Goal: Transaction & Acquisition: Book appointment/travel/reservation

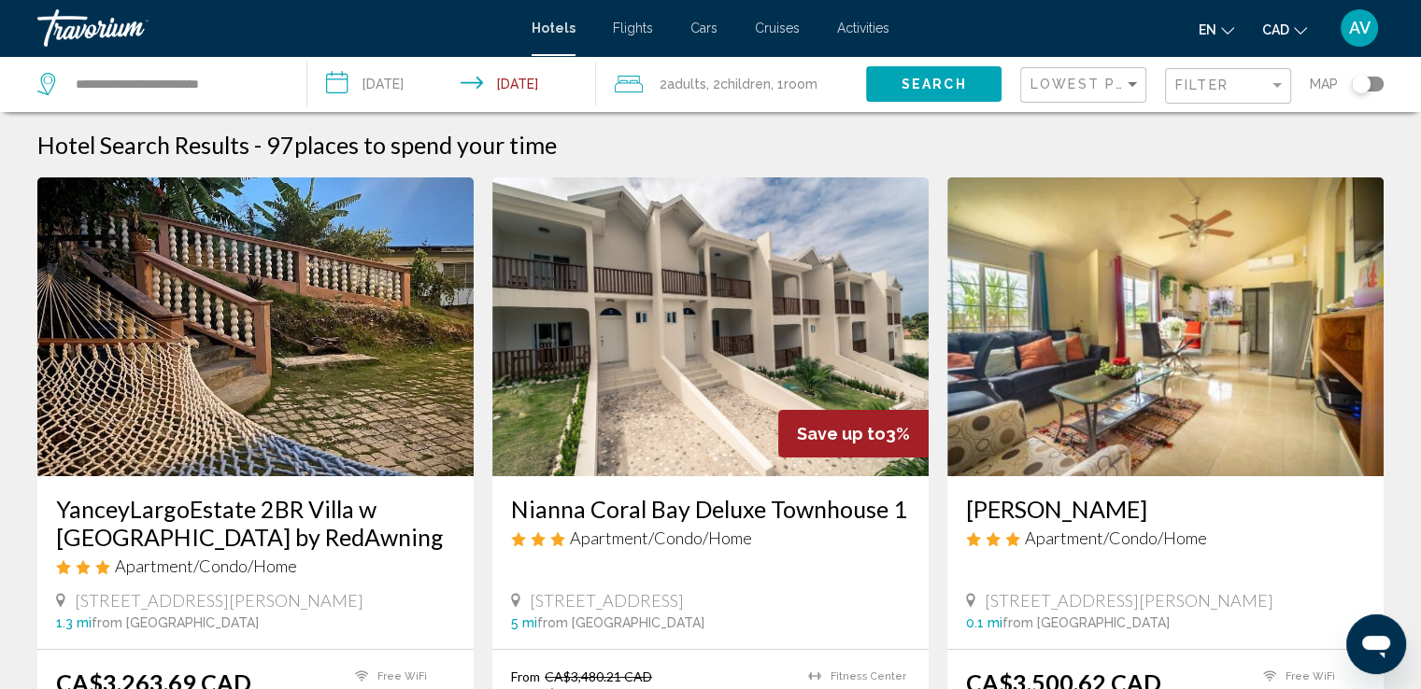
click at [418, 87] on input "**********" at bounding box center [455, 87] width 296 height 62
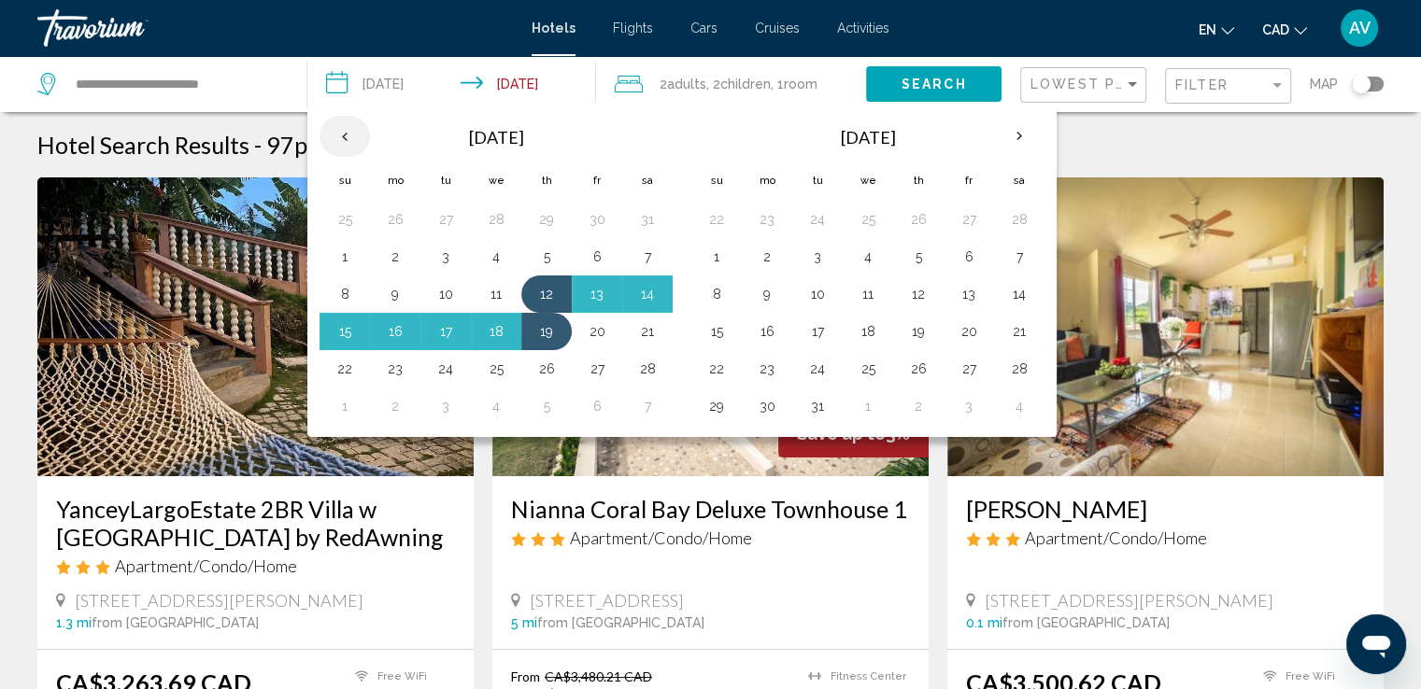
click at [337, 135] on th "Previous month" at bounding box center [344, 136] width 50 height 41
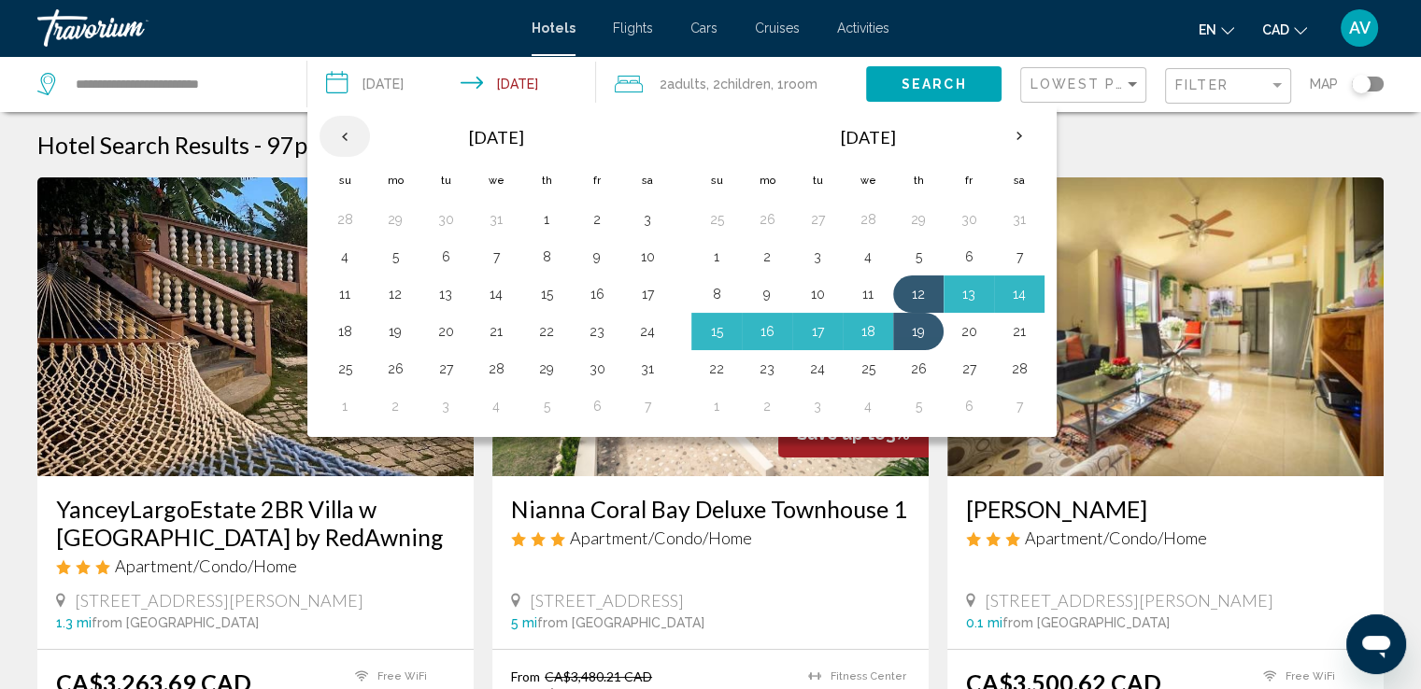
click at [337, 135] on th "Previous month" at bounding box center [344, 136] width 50 height 41
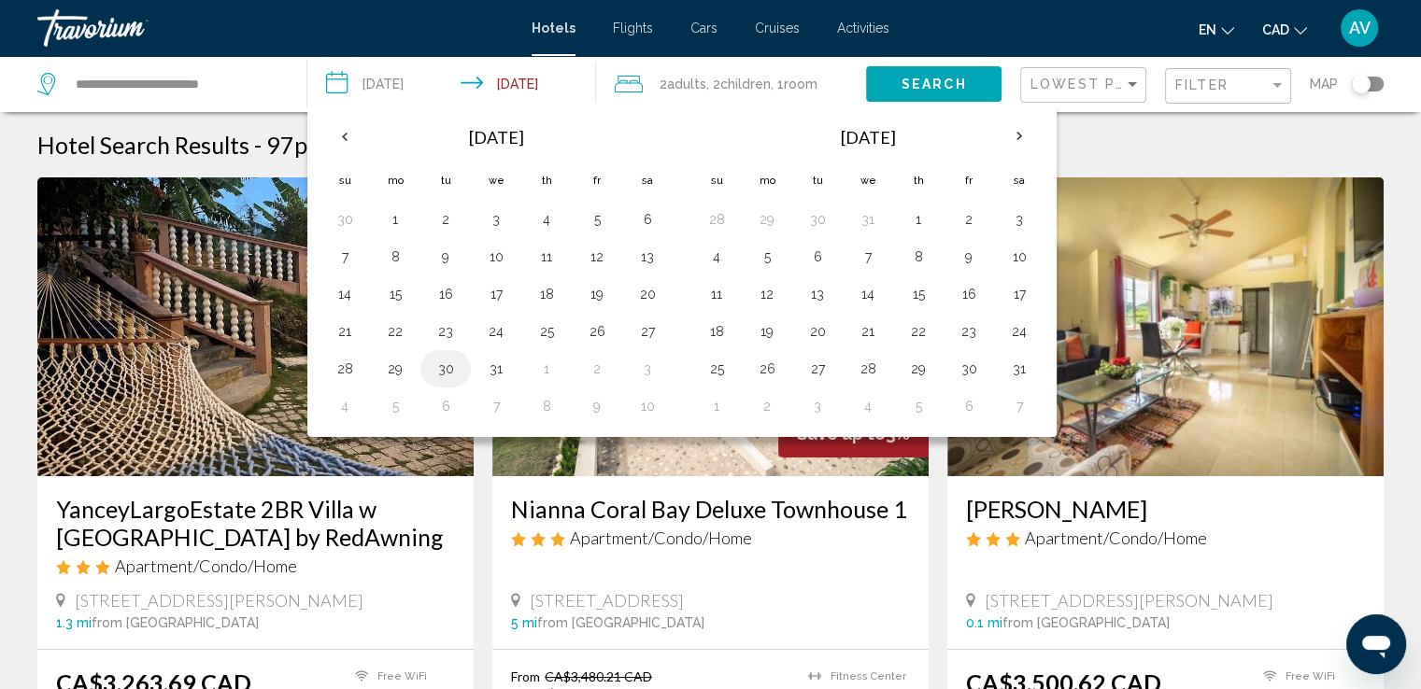
click at [463, 367] on td "30" at bounding box center [445, 368] width 50 height 37
click at [420, 367] on td "30" at bounding box center [445, 368] width 50 height 37
click at [437, 364] on button "30" at bounding box center [446, 369] width 30 height 26
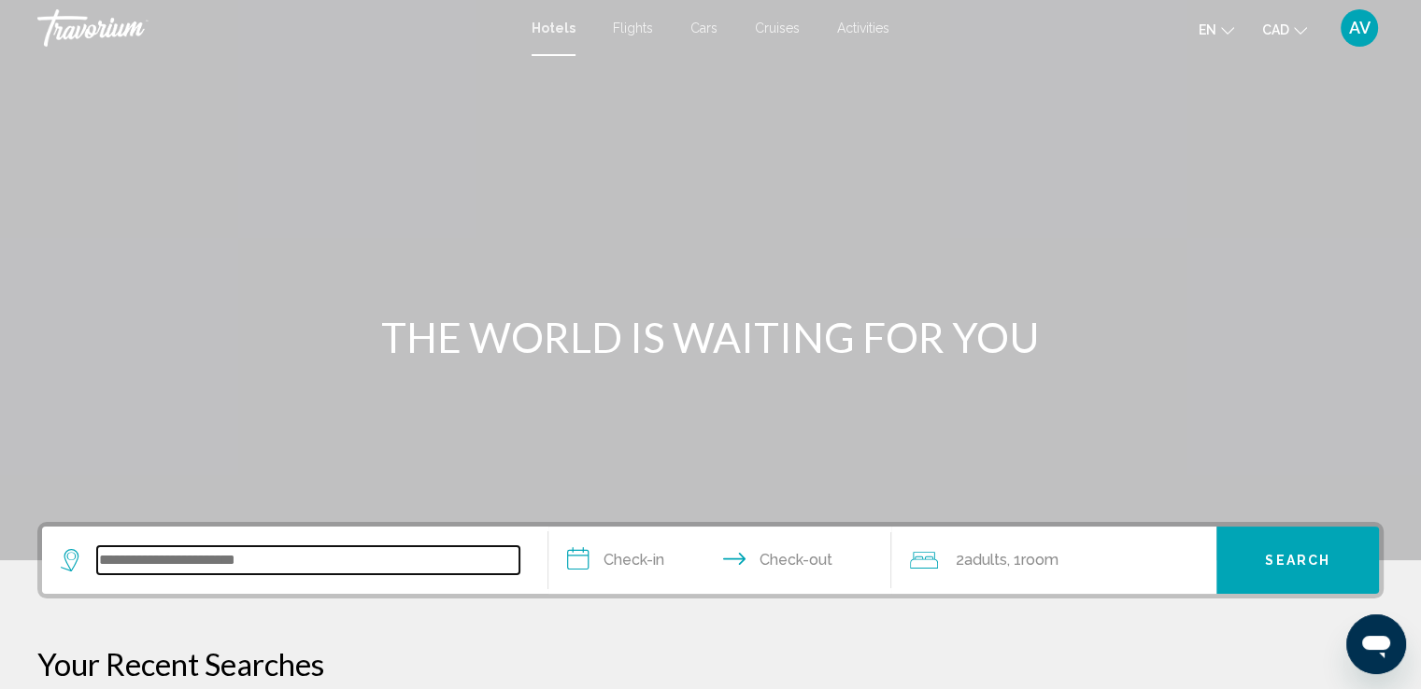
click at [281, 551] on input "Search widget" at bounding box center [308, 560] width 422 height 28
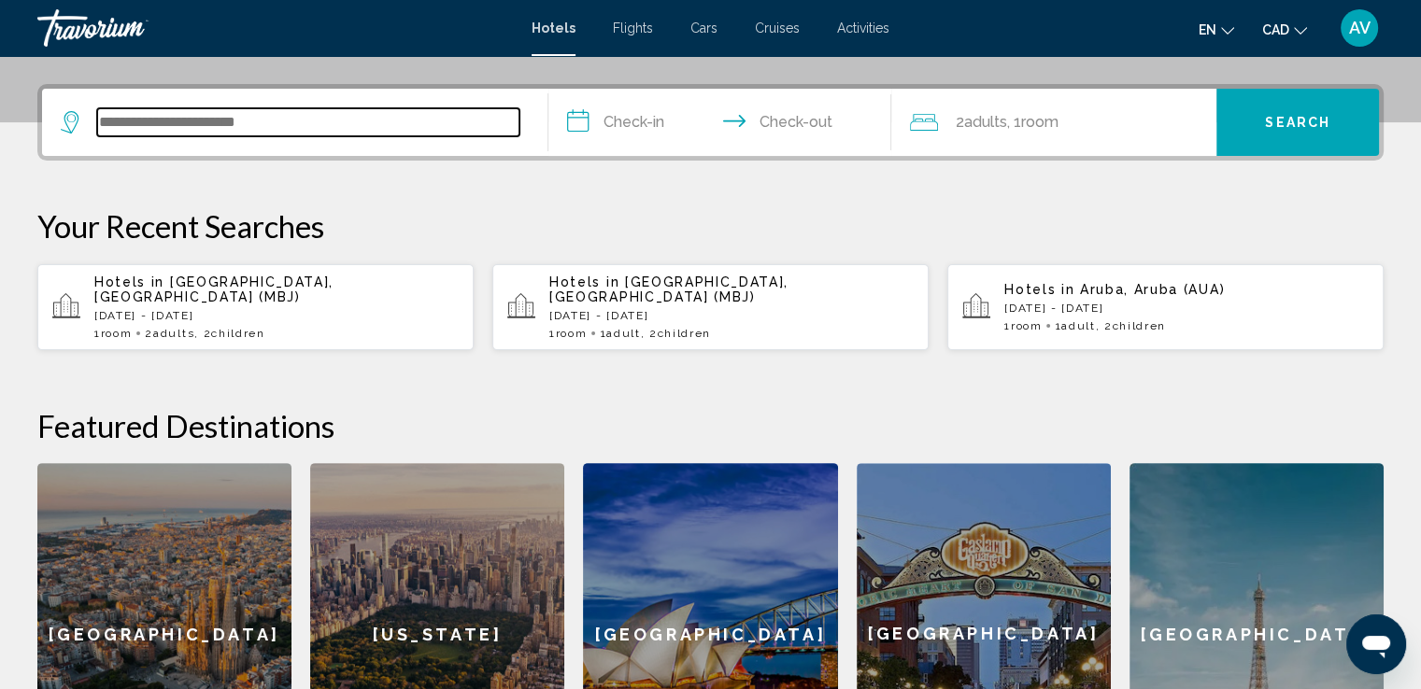
scroll to position [460, 0]
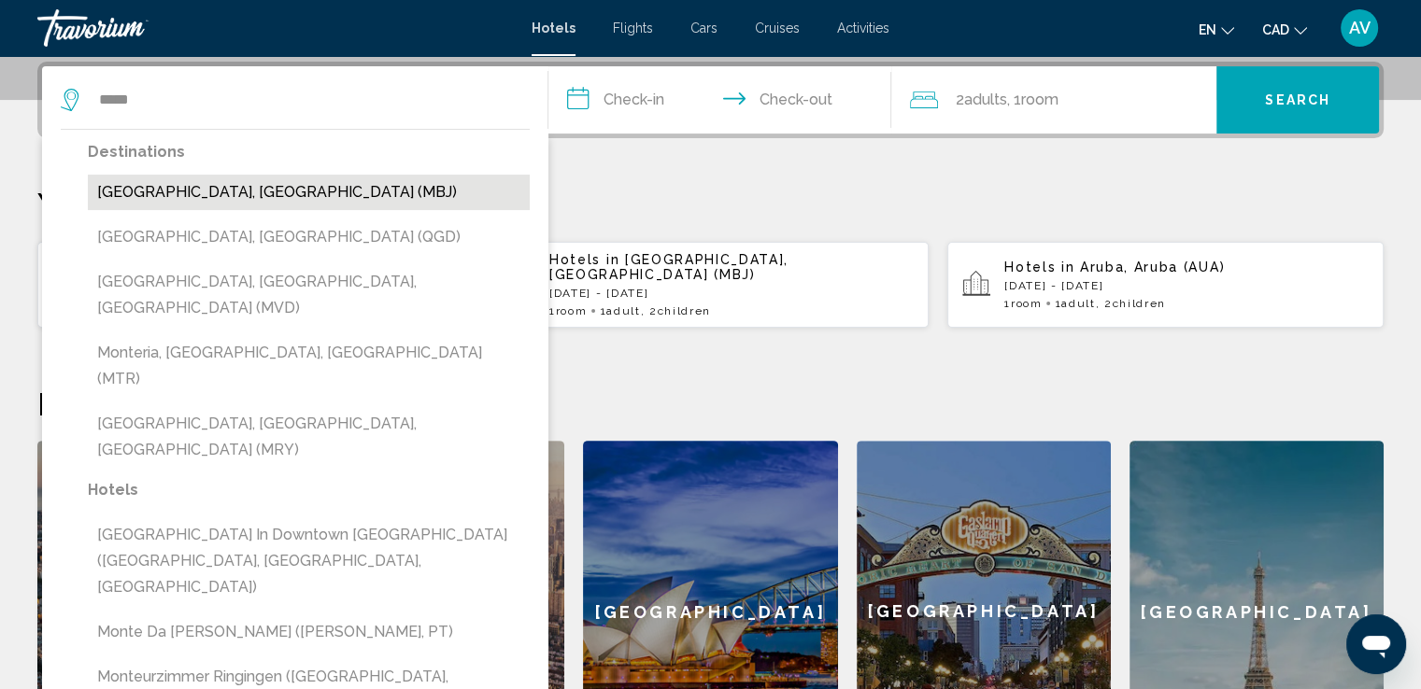
click at [243, 204] on button "[GEOGRAPHIC_DATA], [GEOGRAPHIC_DATA] (MBJ)" at bounding box center [309, 192] width 442 height 35
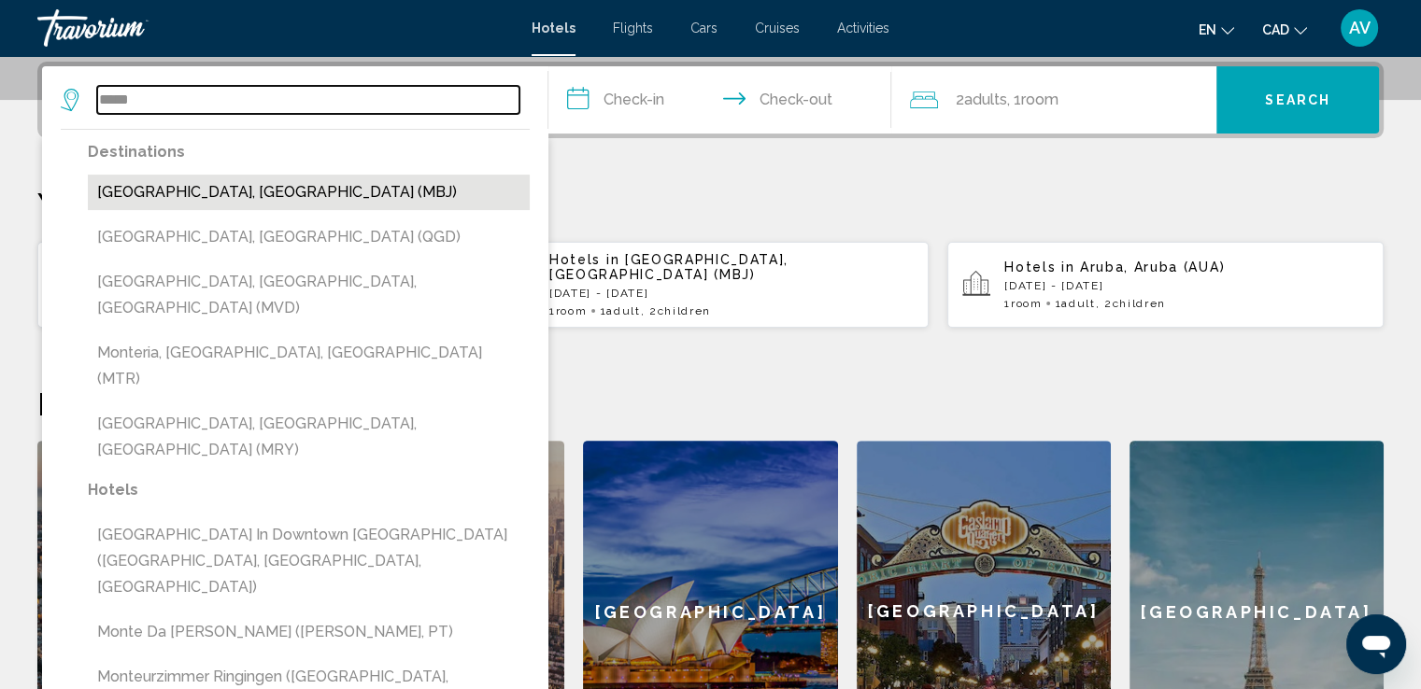
type input "**********"
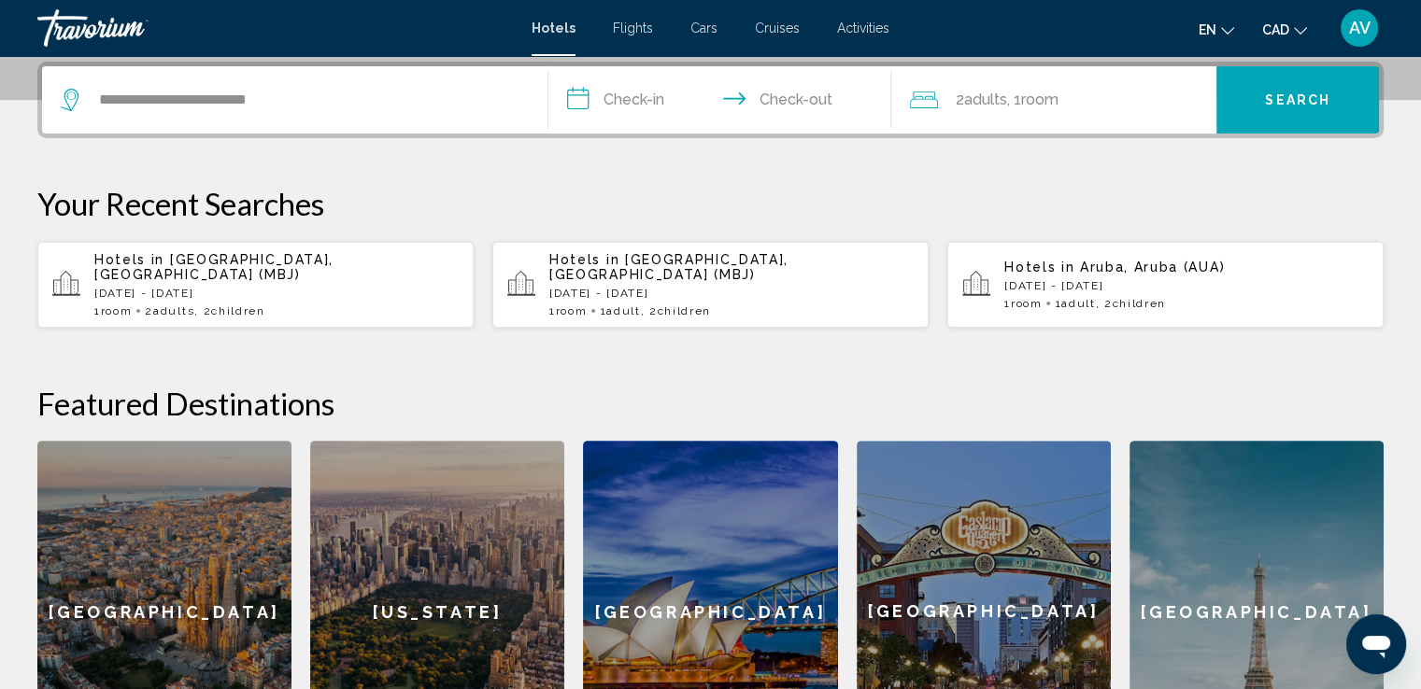
click at [632, 98] on input "**********" at bounding box center [723, 102] width 351 height 73
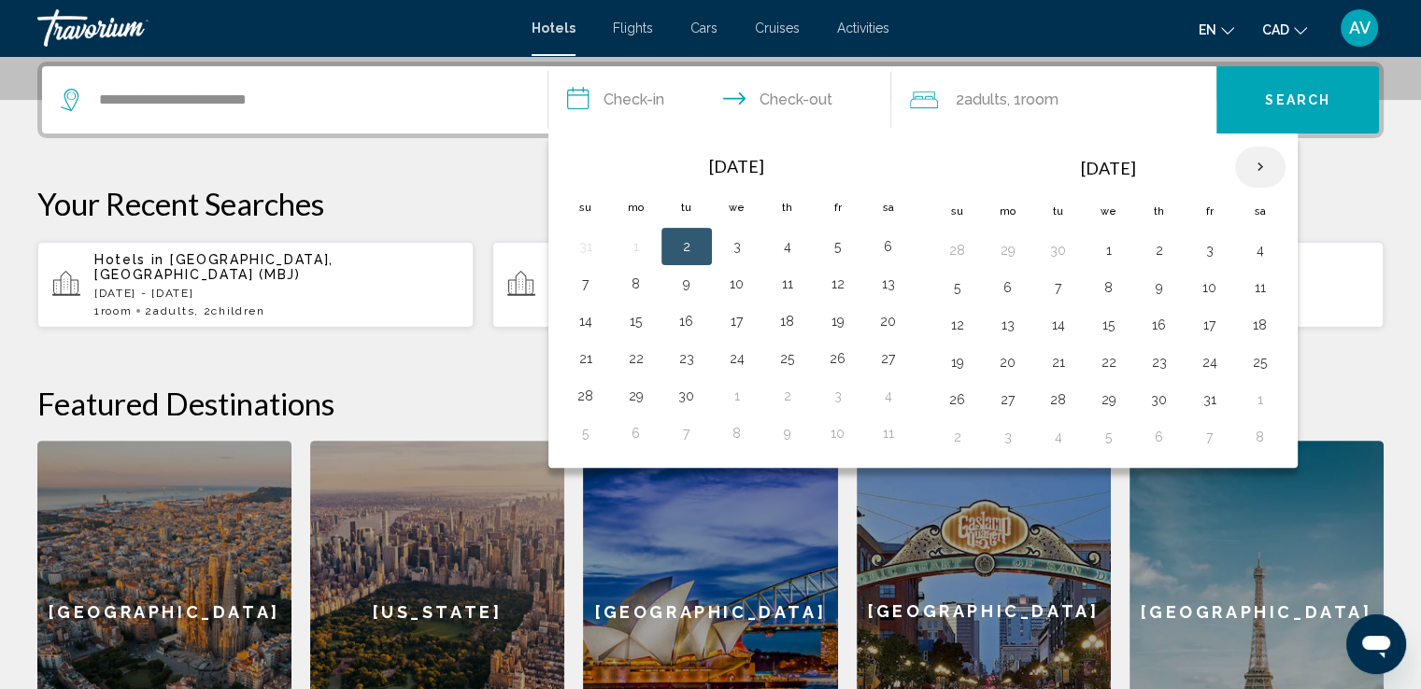
click at [1245, 172] on th "Next month" at bounding box center [1260, 167] width 50 height 41
click at [1056, 387] on button "30" at bounding box center [1058, 400] width 30 height 26
click at [1248, 163] on th "Next month" at bounding box center [1260, 167] width 50 height 41
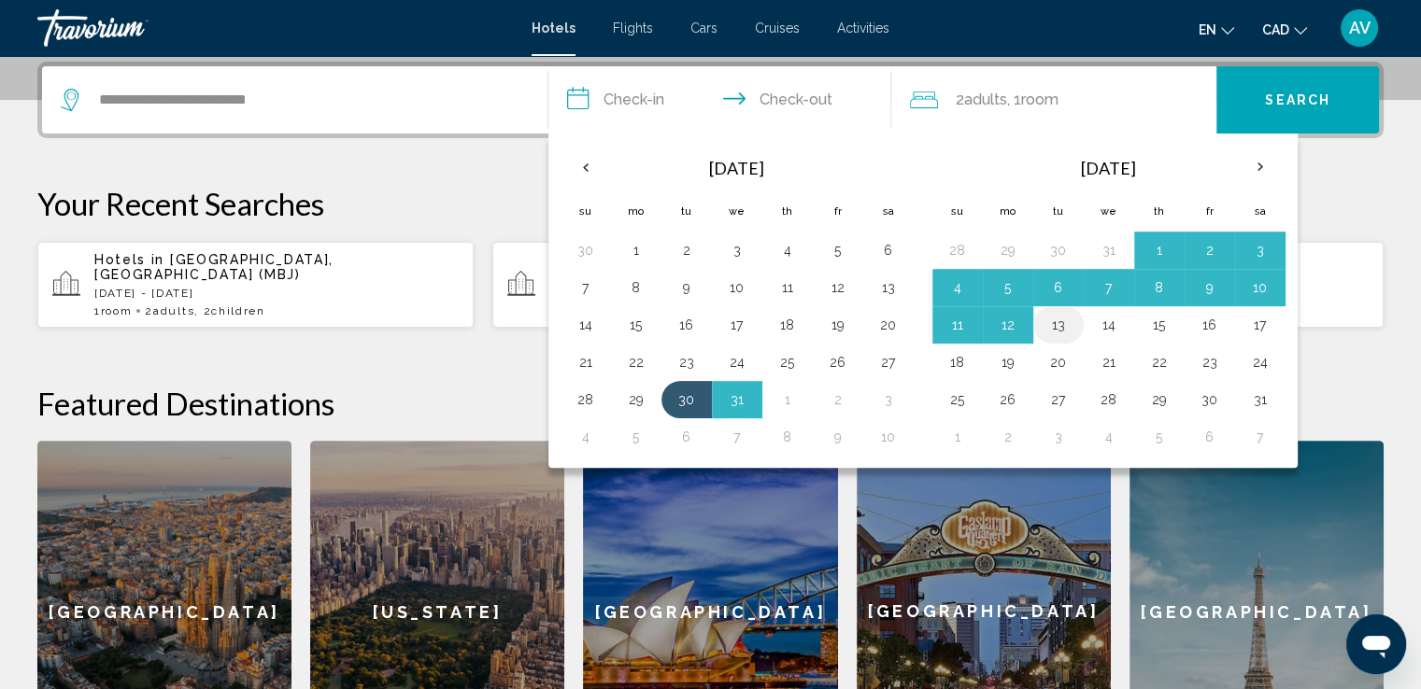
click at [1051, 323] on button "13" at bounding box center [1058, 325] width 30 height 26
type input "**********"
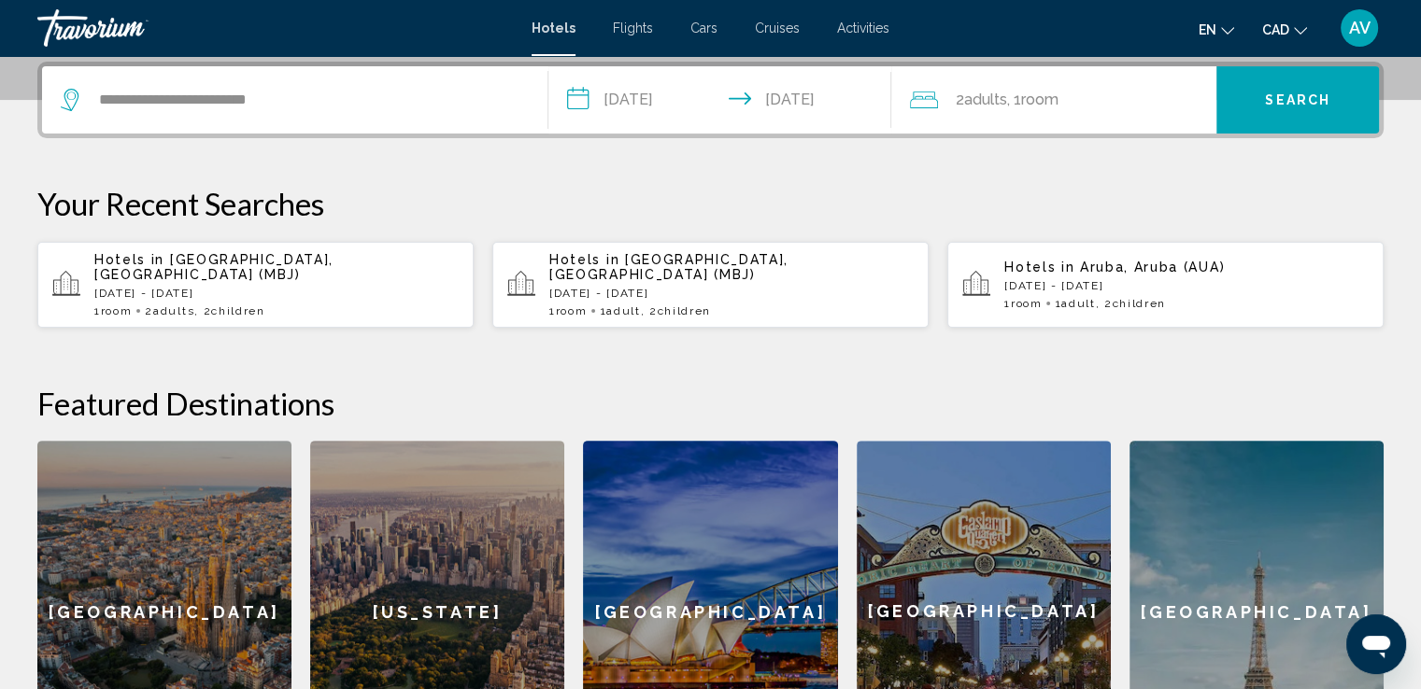
click at [1131, 110] on div "2 Adult Adults , 1 Room rooms" at bounding box center [1063, 100] width 306 height 26
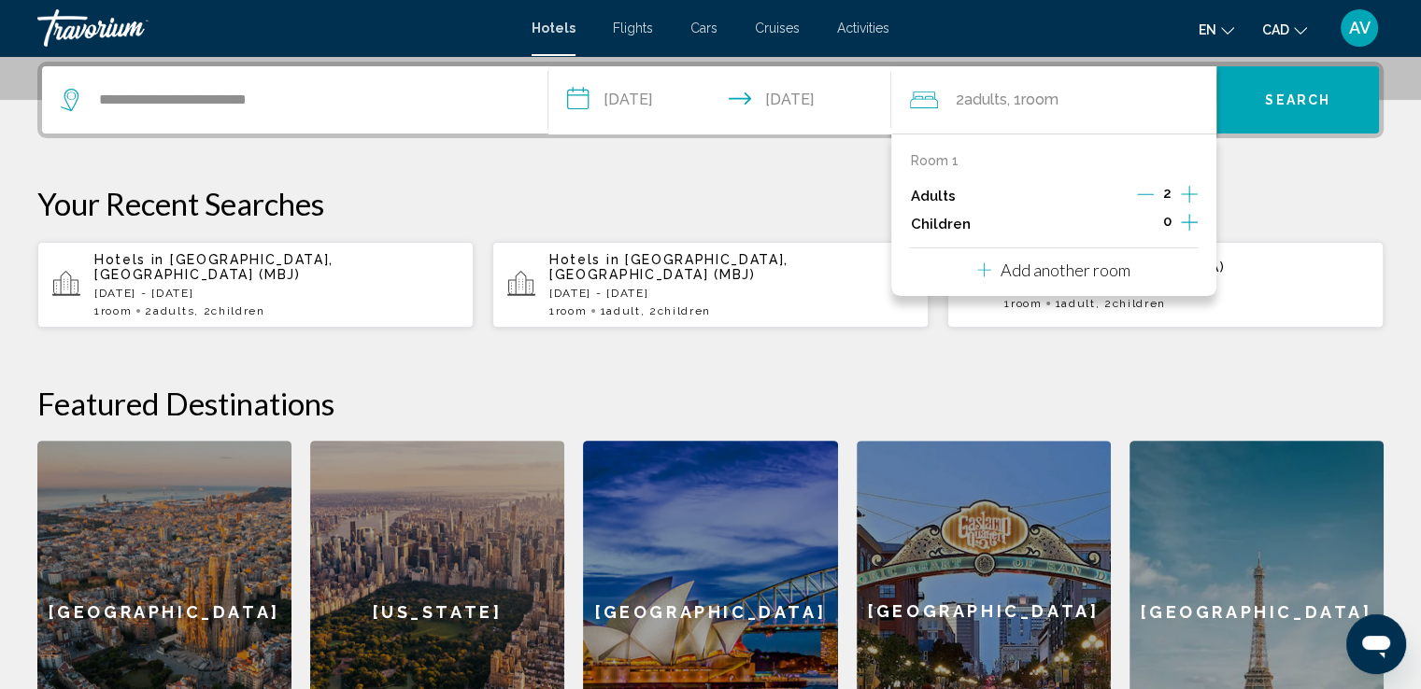
click at [1188, 229] on icon "Increment children" at bounding box center [1189, 222] width 17 height 17
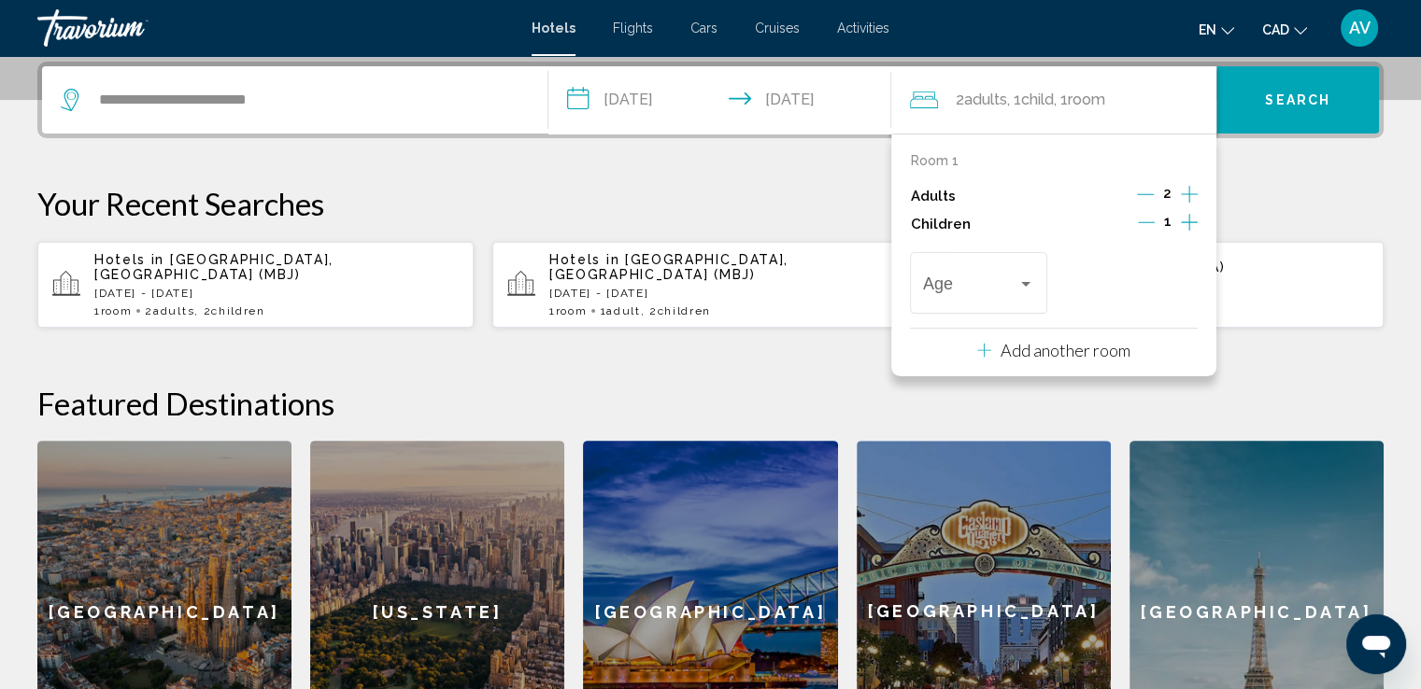
click at [1188, 229] on icon "Increment children" at bounding box center [1189, 222] width 17 height 17
click at [1007, 300] on div "Age" at bounding box center [978, 281] width 111 height 66
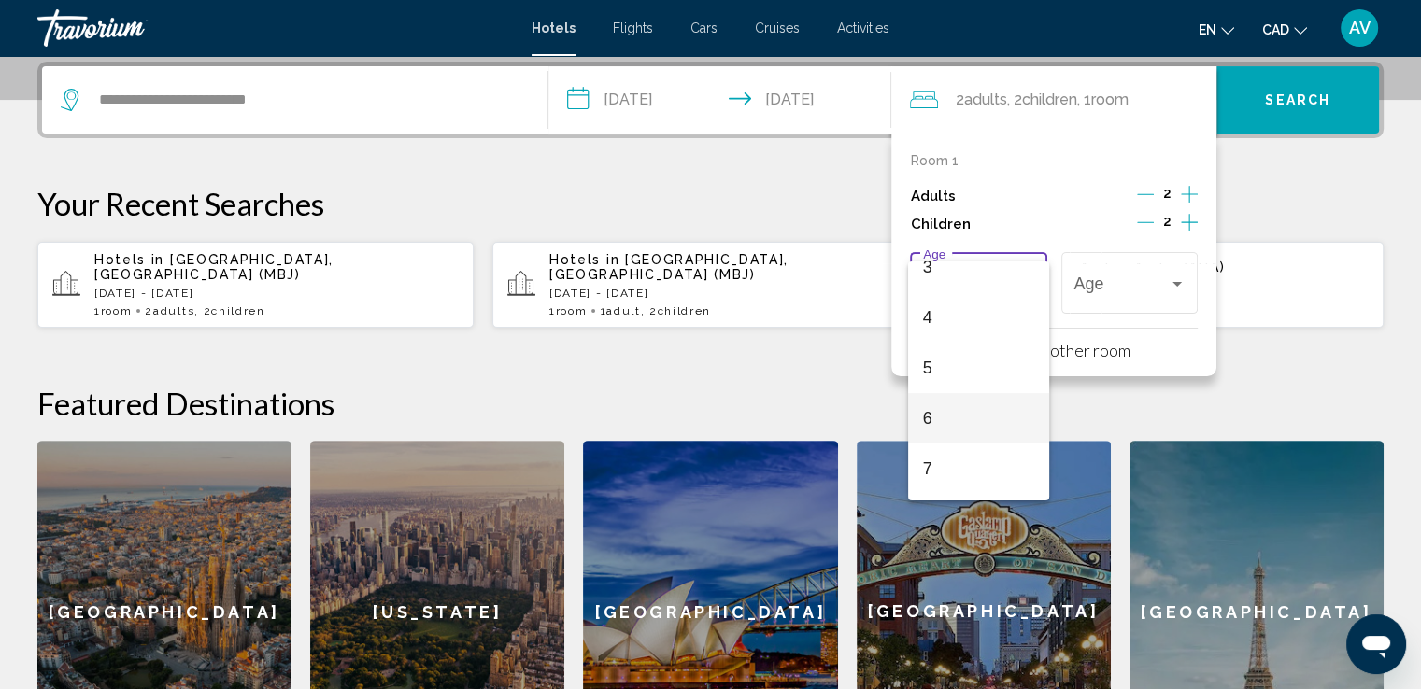
scroll to position [187, 0]
click at [945, 445] on span "7" at bounding box center [978, 453] width 111 height 50
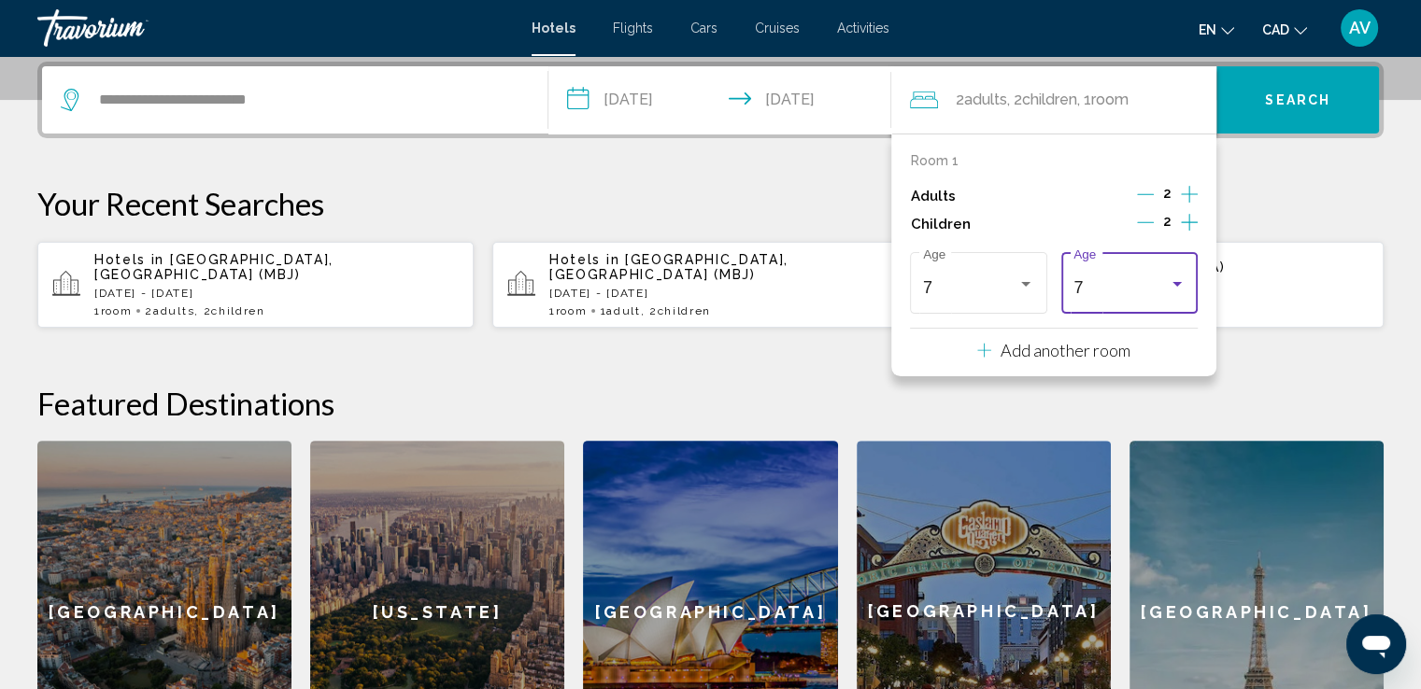
click at [1116, 283] on div "7" at bounding box center [1120, 287] width 94 height 19
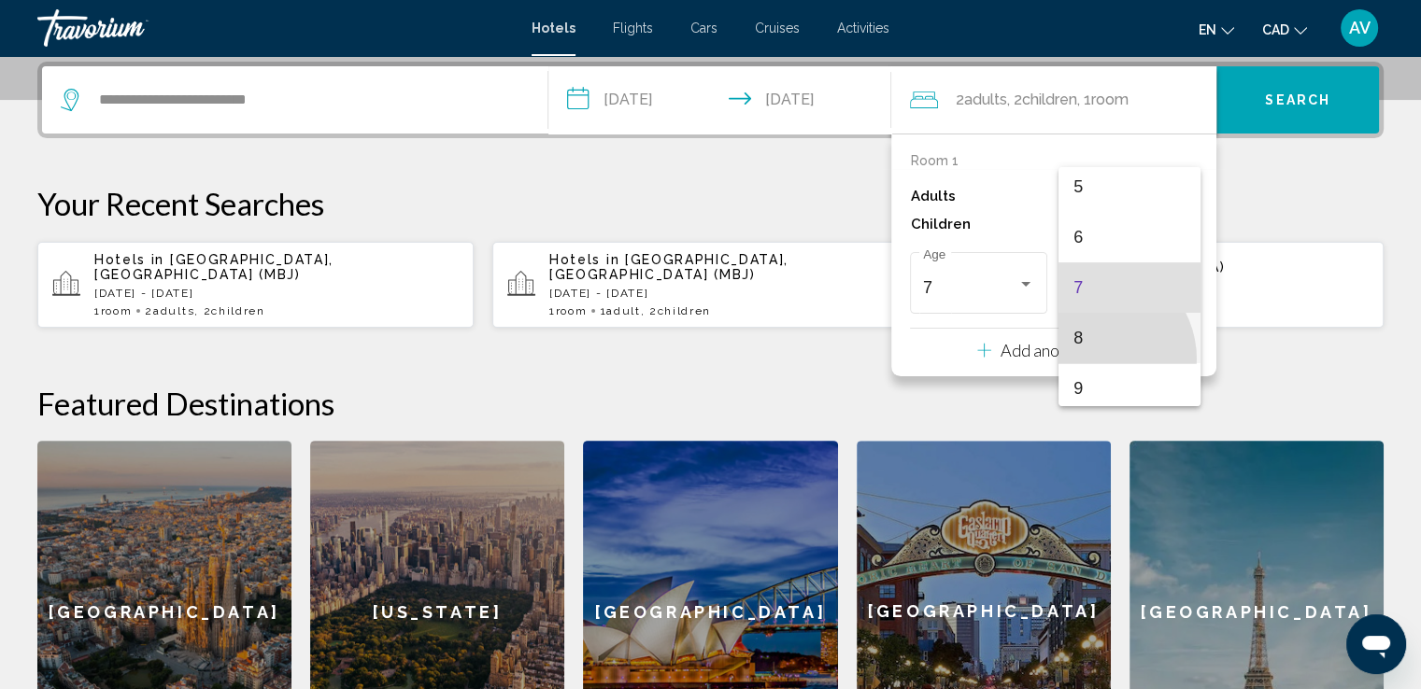
click at [1097, 358] on span "8" at bounding box center [1128, 338] width 111 height 50
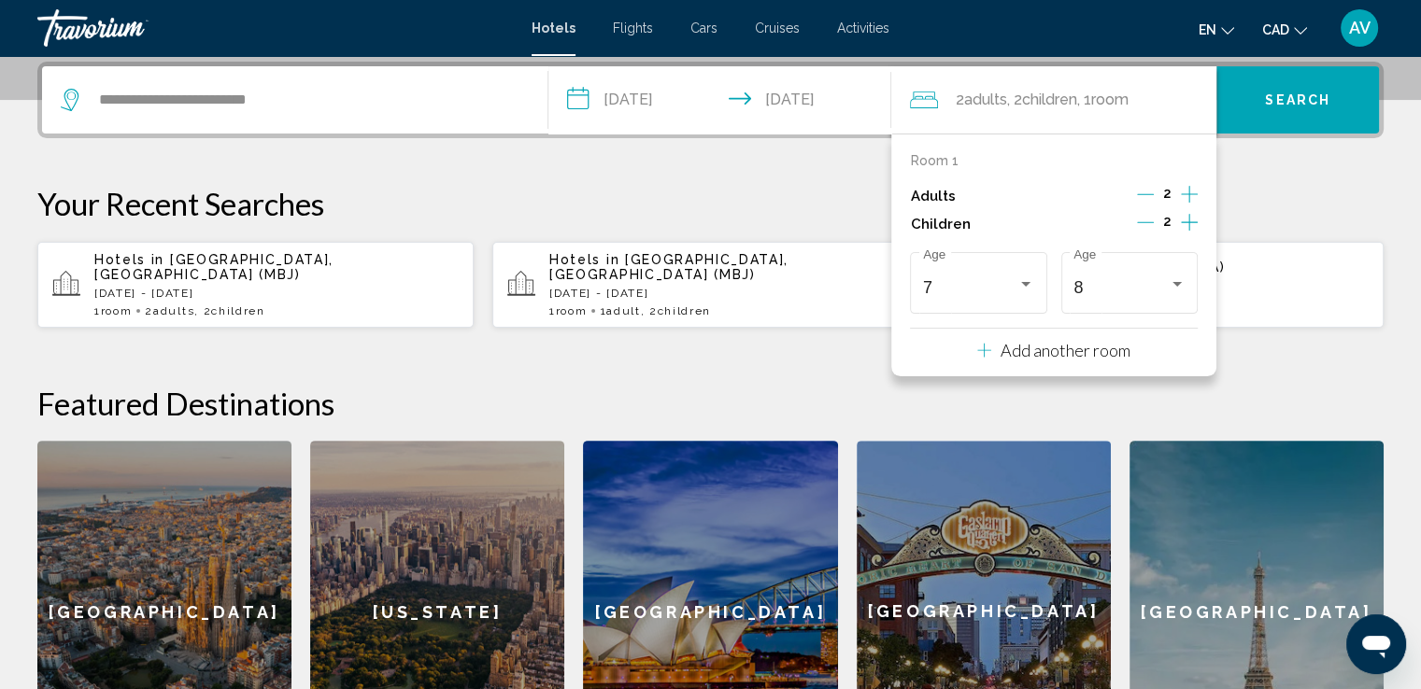
click at [1273, 100] on span "Search" at bounding box center [1297, 100] width 65 height 15
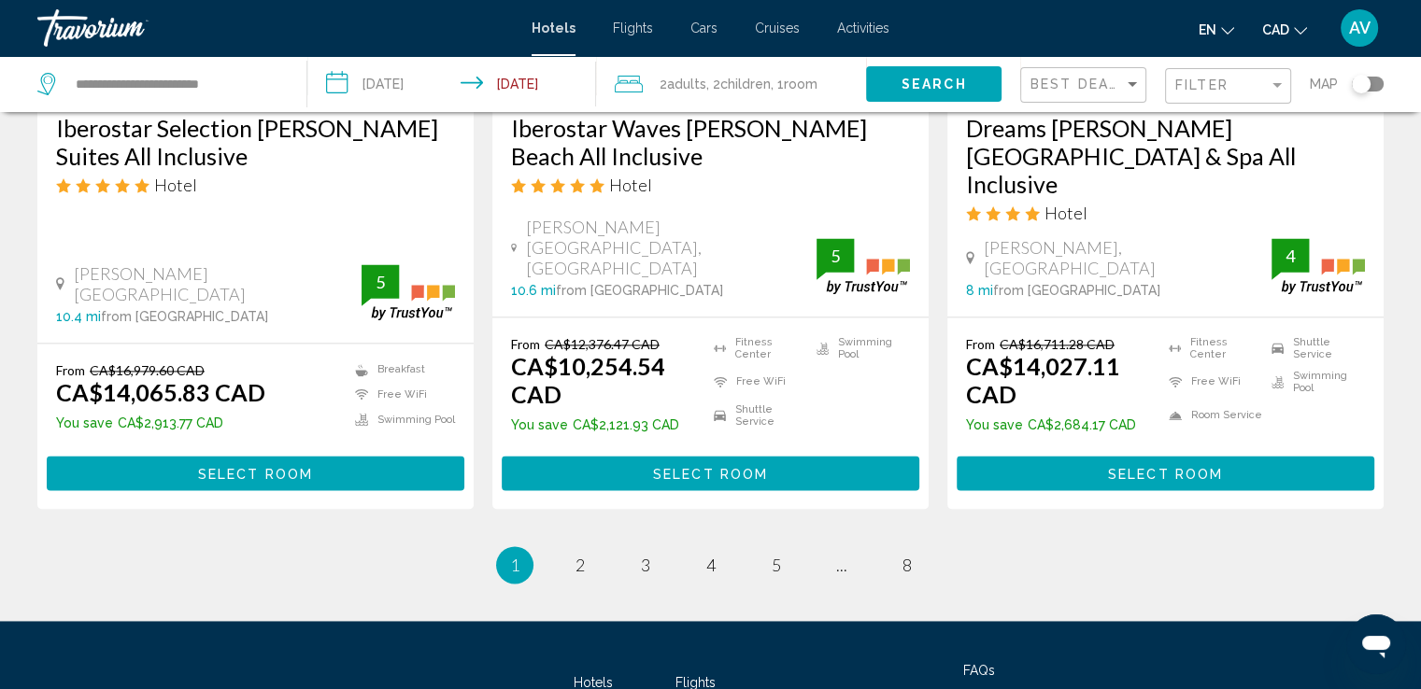
scroll to position [2646, 0]
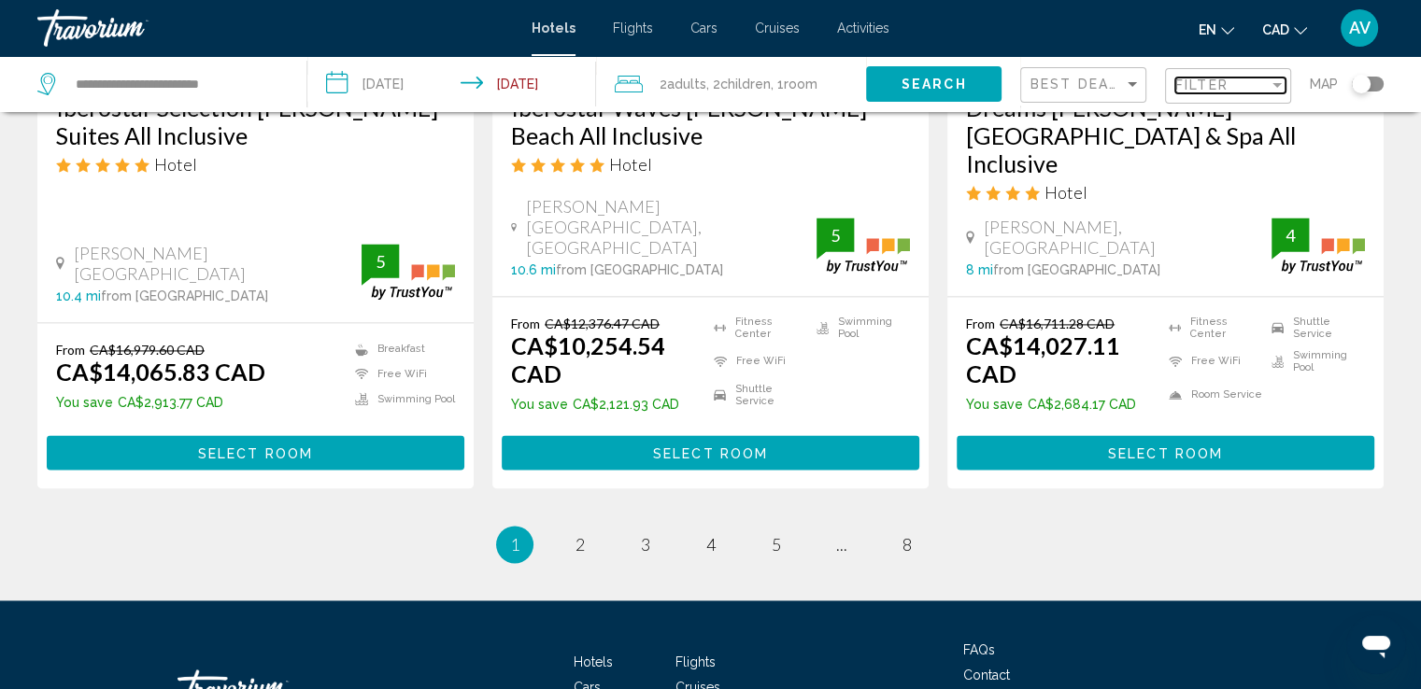
click at [1260, 78] on div "Filter" at bounding box center [1221, 85] width 93 height 15
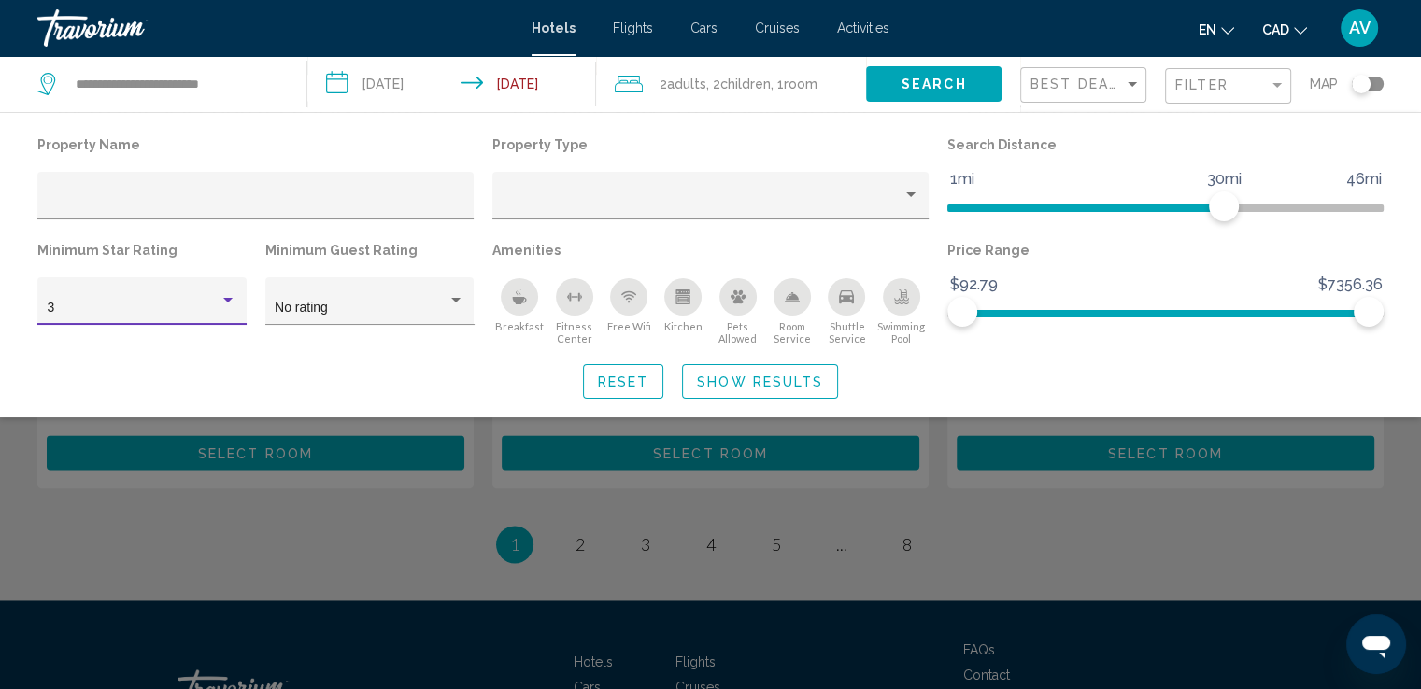
click at [159, 304] on div "3" at bounding box center [134, 308] width 173 height 15
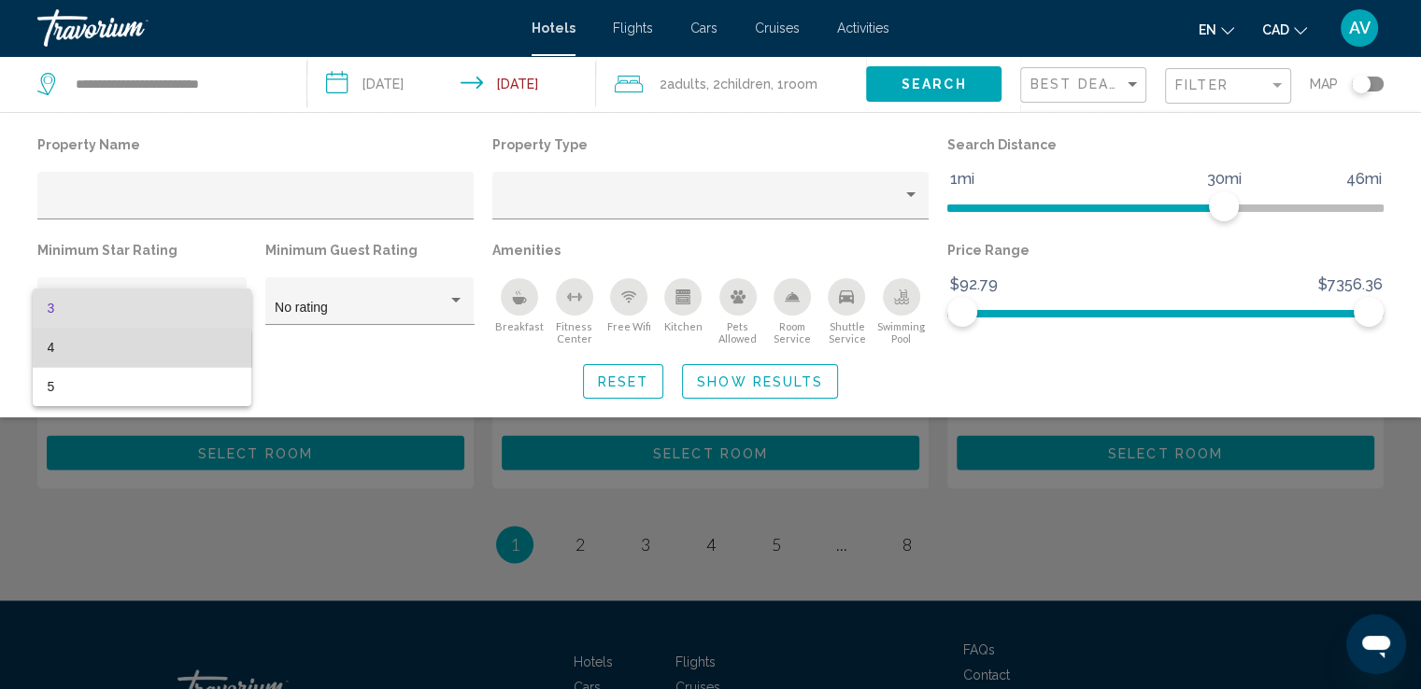
click at [104, 358] on span "4" at bounding box center [142, 347] width 189 height 39
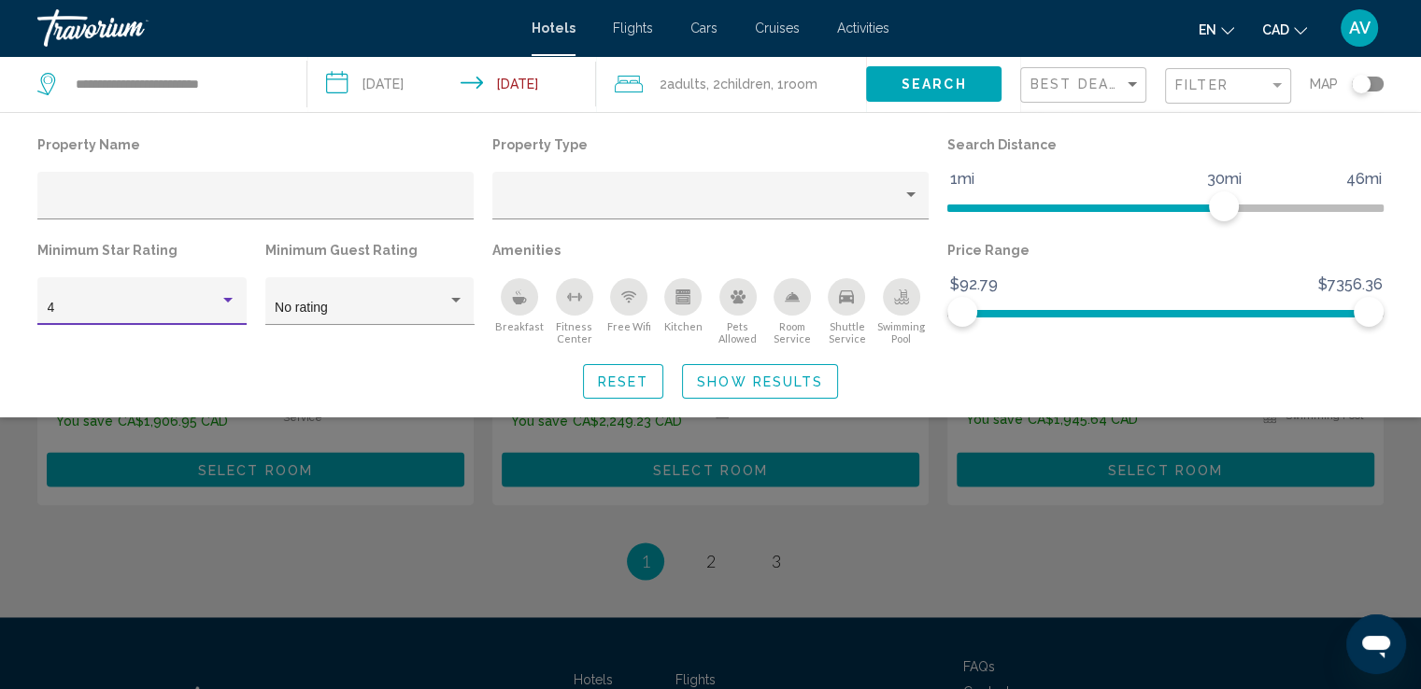
scroll to position [1233, 0]
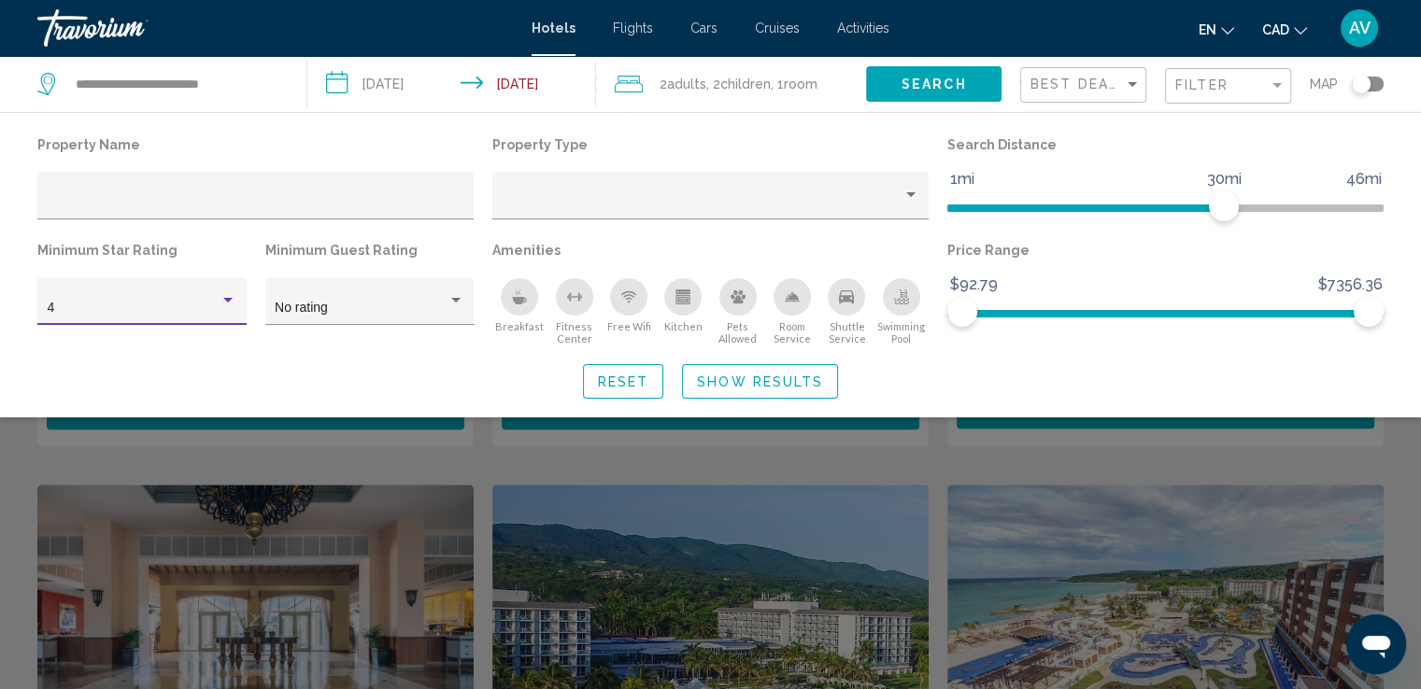
click at [762, 369] on button "Show Results" at bounding box center [760, 381] width 156 height 35
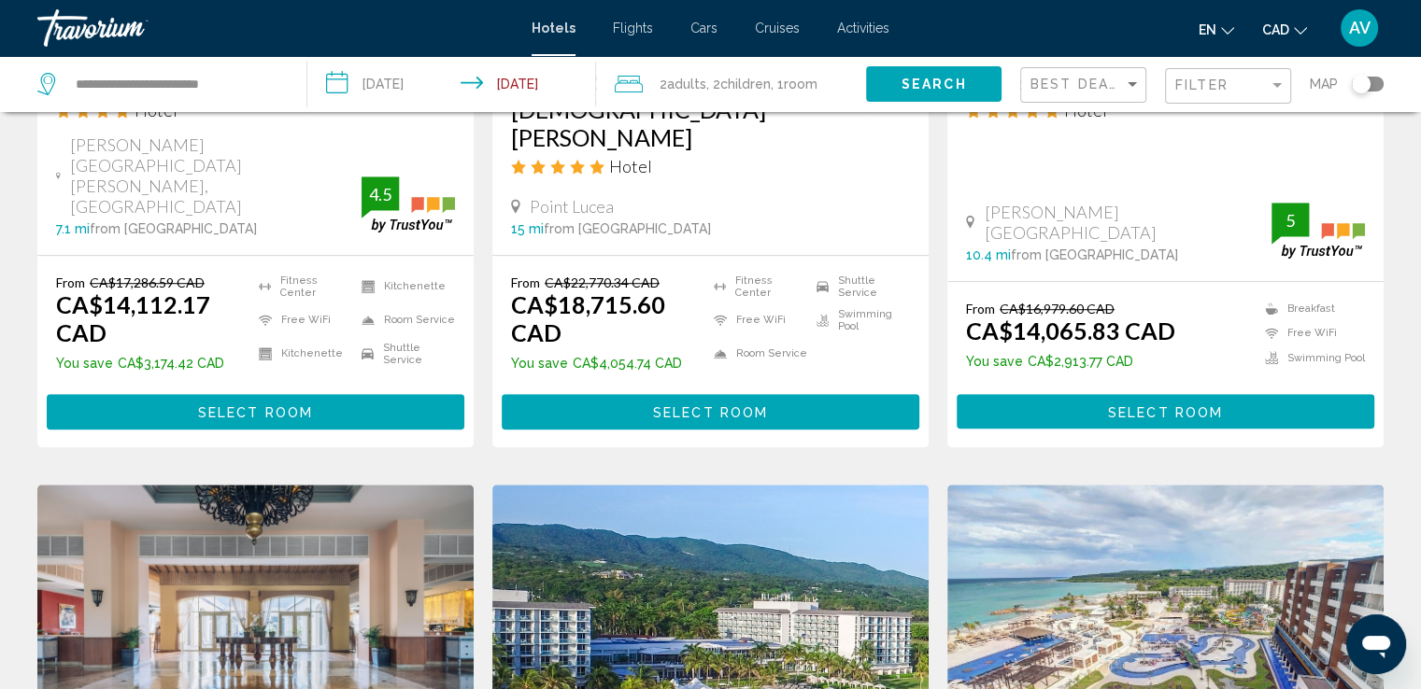
click at [1101, 72] on div "Best Deals" at bounding box center [1085, 85] width 110 height 35
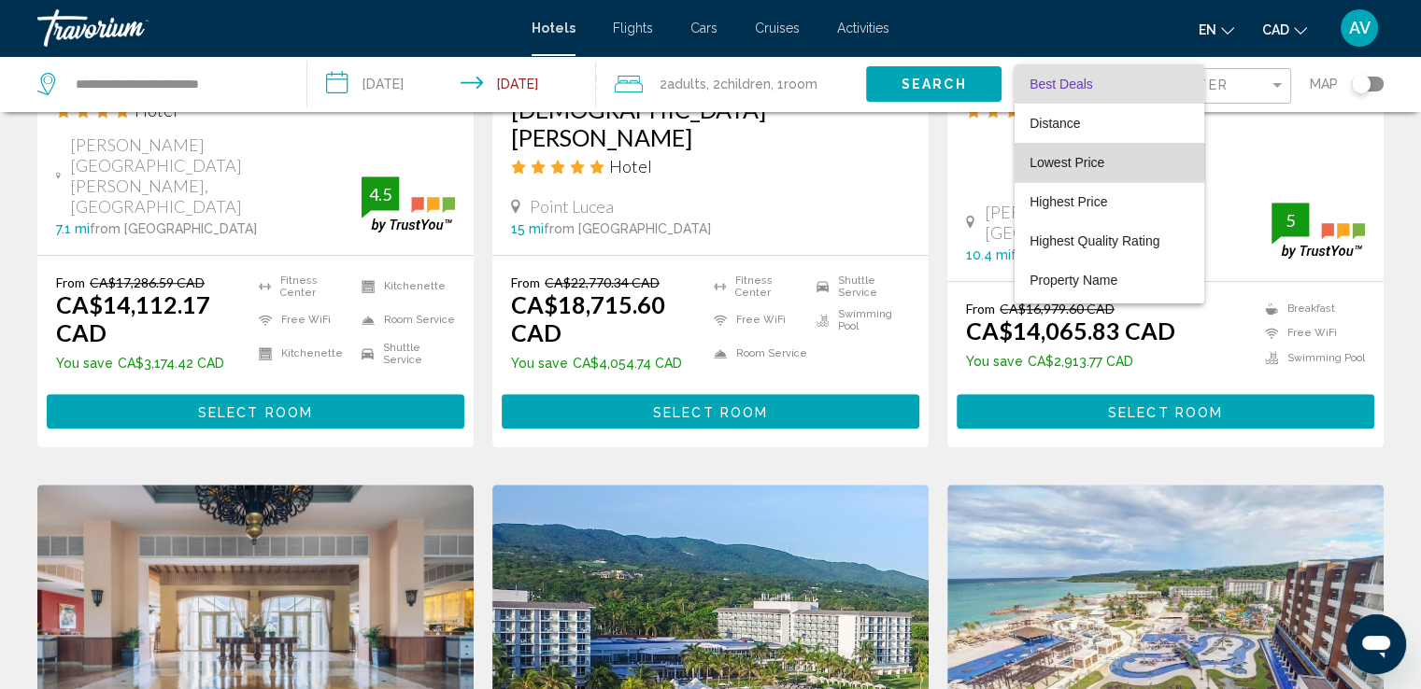
click at [1052, 153] on span "Lowest Price" at bounding box center [1109, 162] width 160 height 39
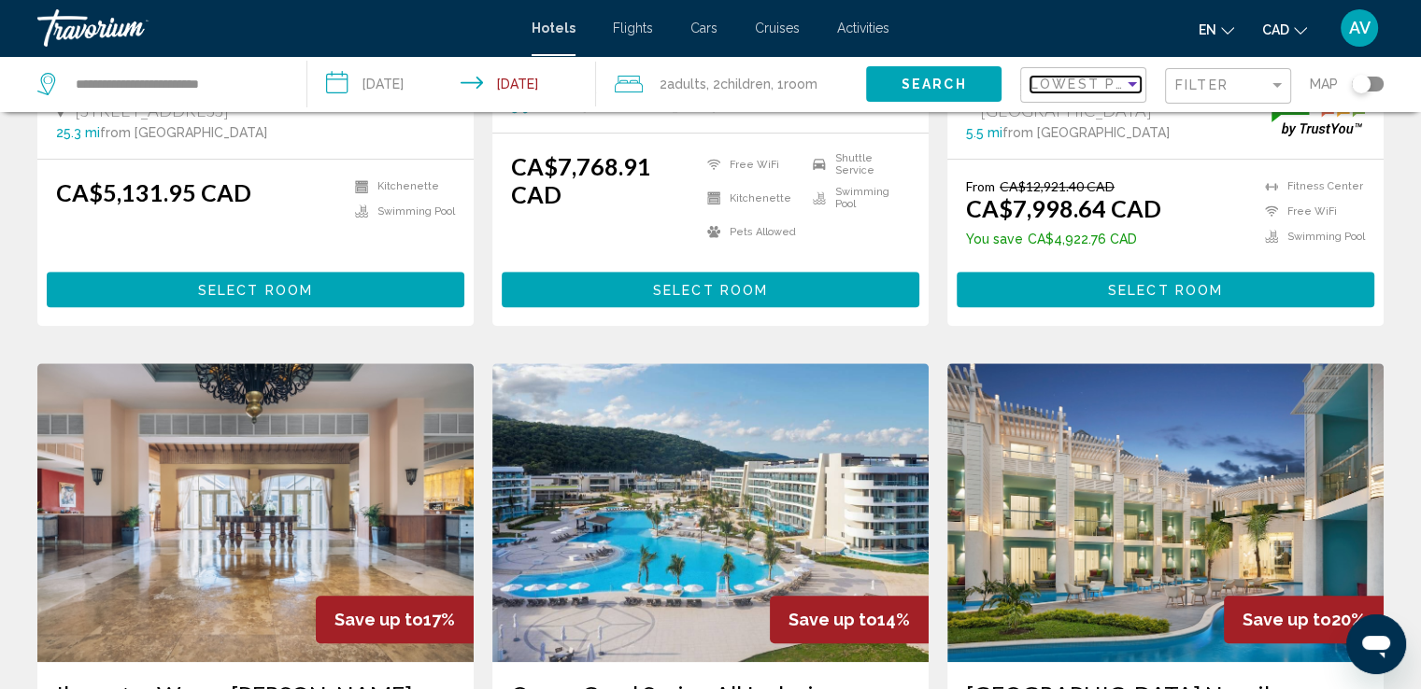
scroll to position [2608, 0]
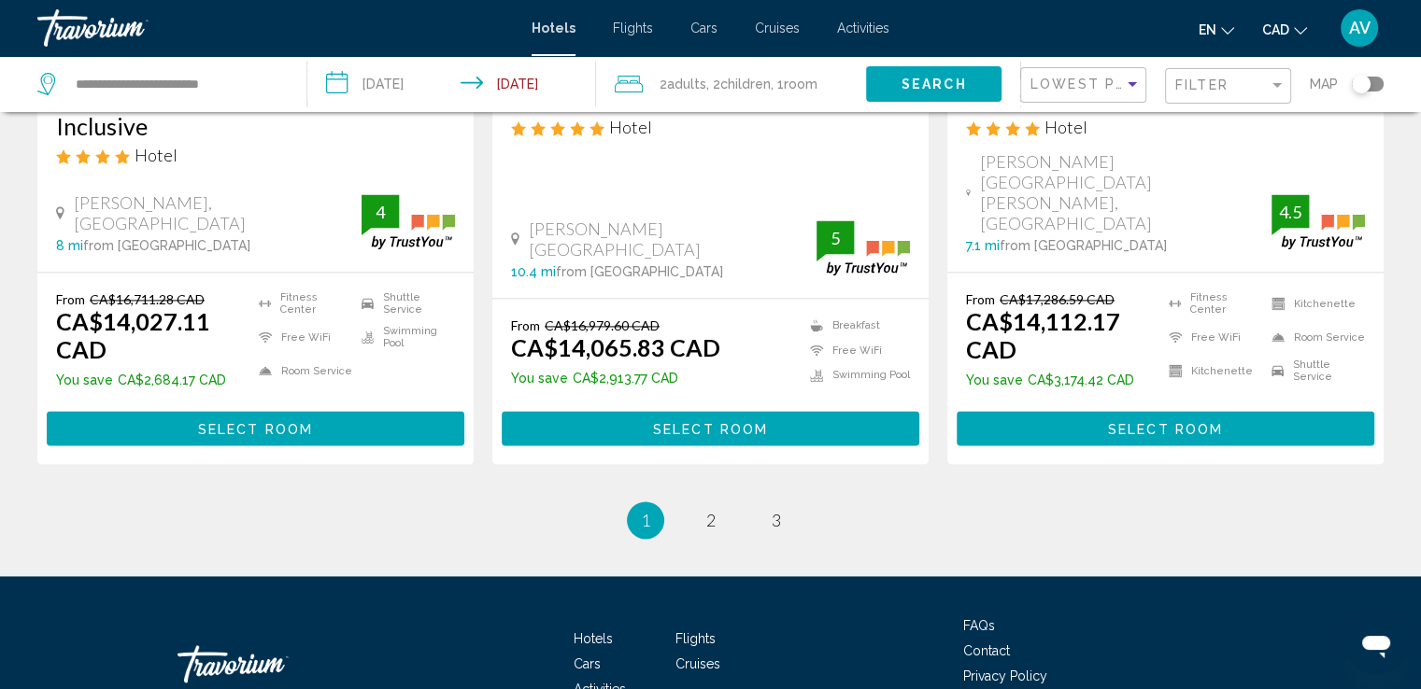
click at [640, 502] on li "You're on page 1" at bounding box center [645, 520] width 37 height 37
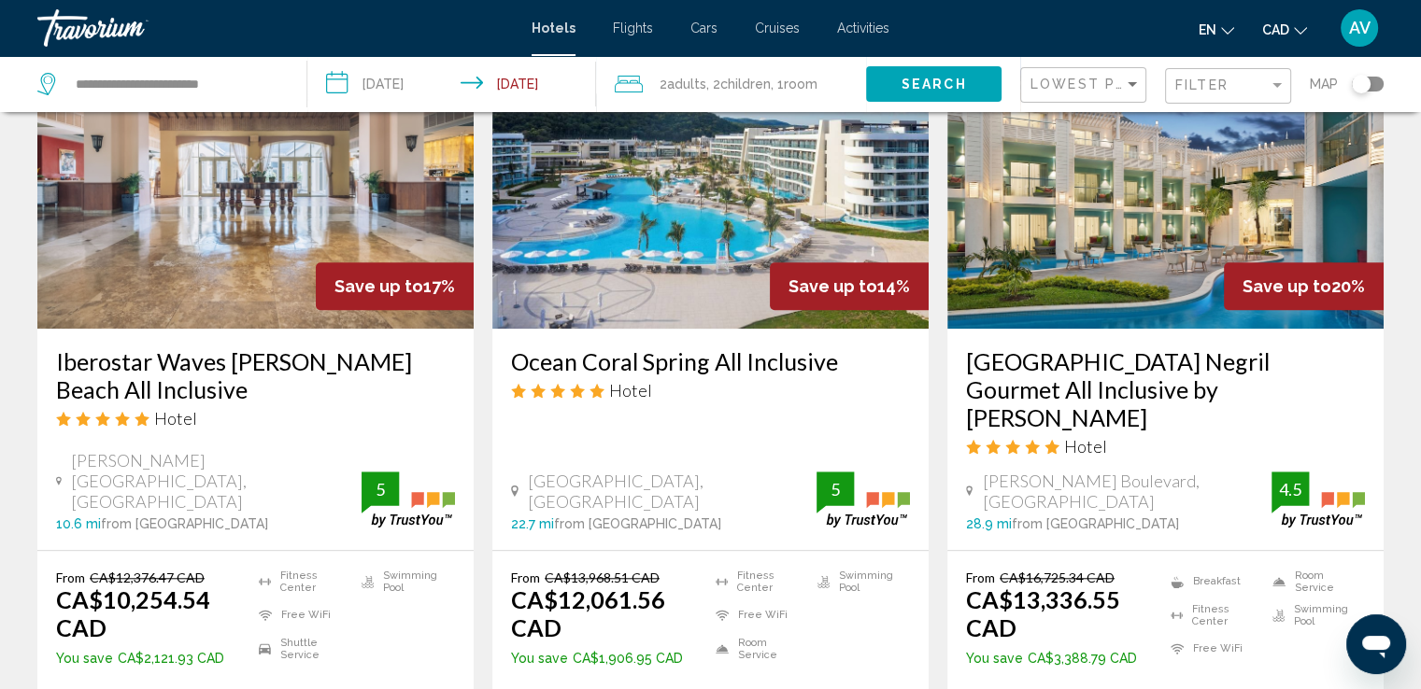
scroll to position [1588, 0]
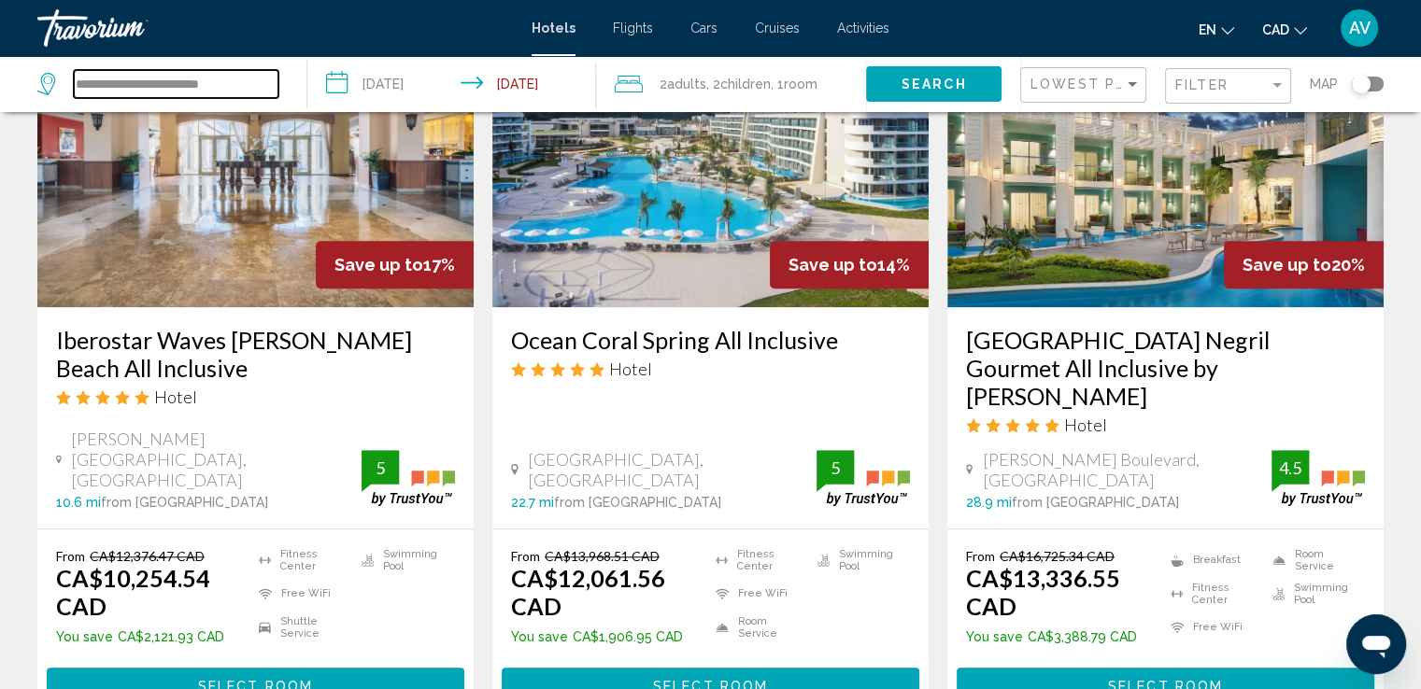
click at [241, 85] on input "**********" at bounding box center [176, 84] width 205 height 28
click at [246, 85] on input "**********" at bounding box center [176, 84] width 205 height 28
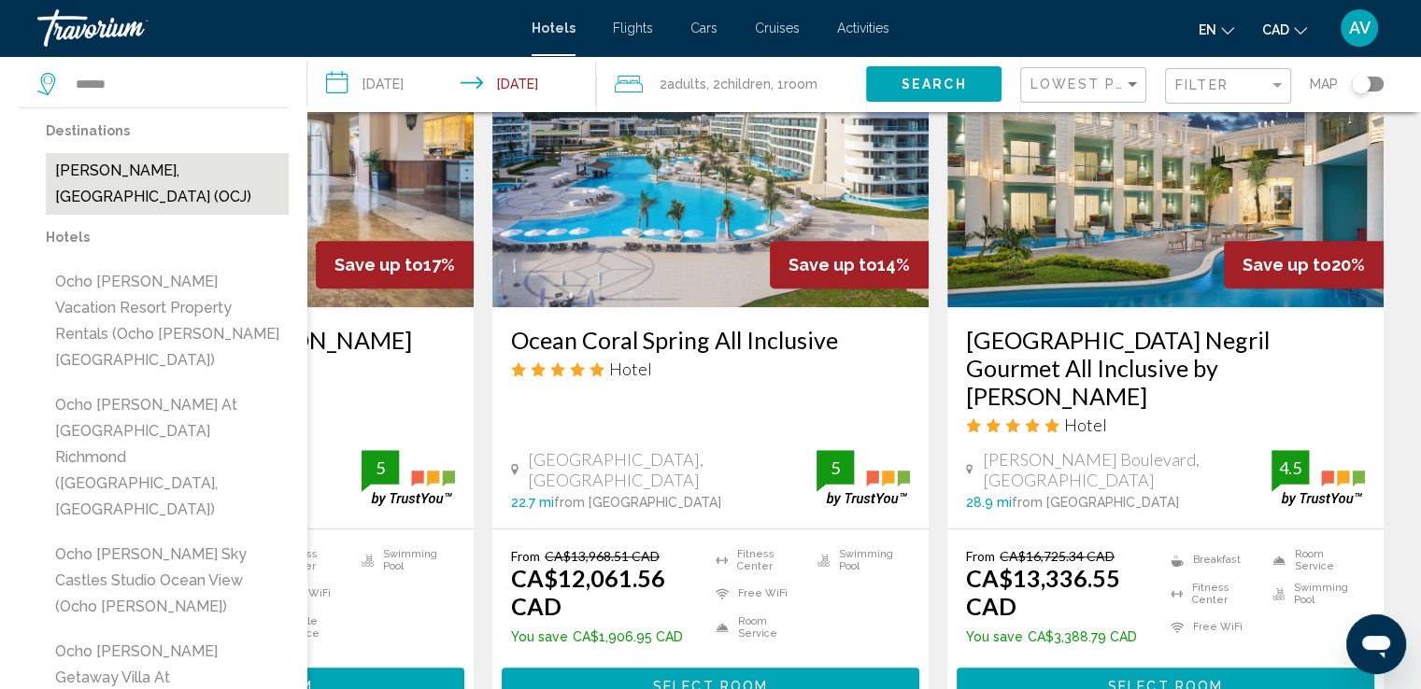
click at [184, 171] on button "[PERSON_NAME], [GEOGRAPHIC_DATA] (OCJ)" at bounding box center [167, 184] width 243 height 62
type input "**********"
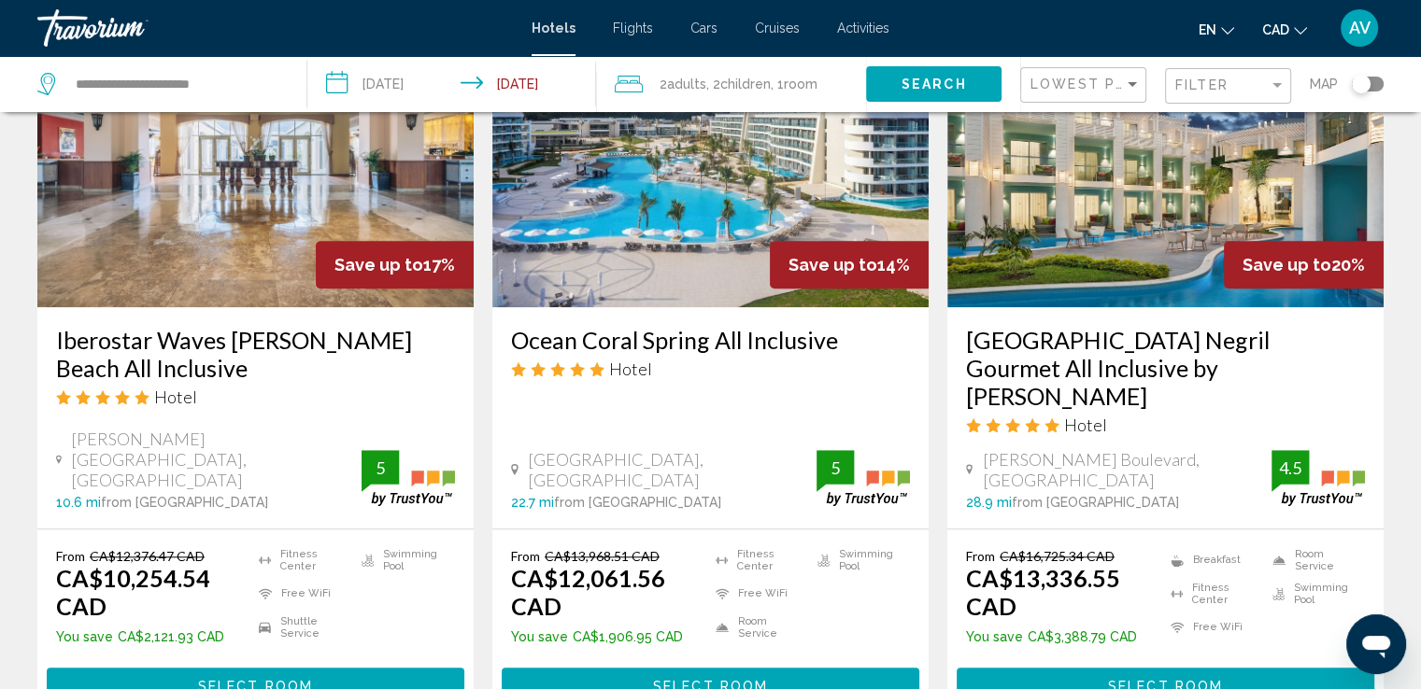
drag, startPoint x: 899, startPoint y: 81, endPoint x: 905, endPoint y: 73, distance: 10.1
click at [902, 77] on button "Search" at bounding box center [933, 83] width 135 height 35
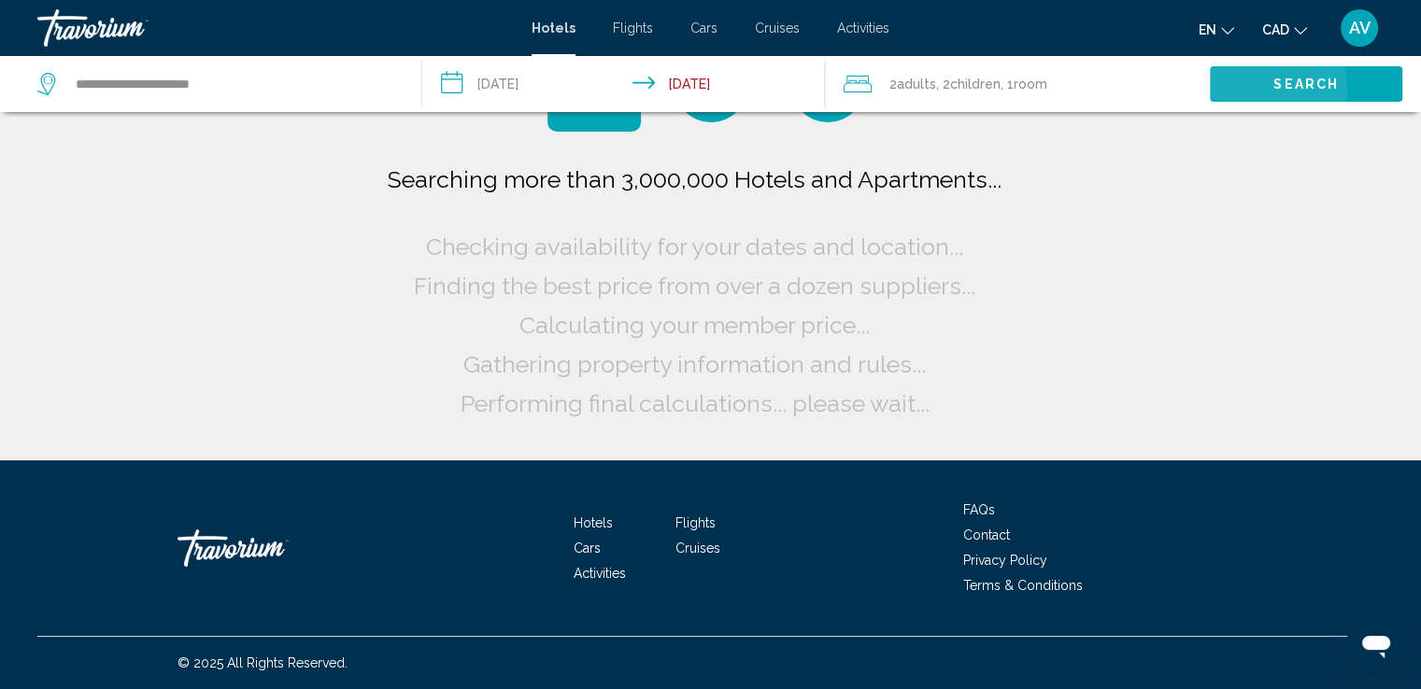
scroll to position [0, 0]
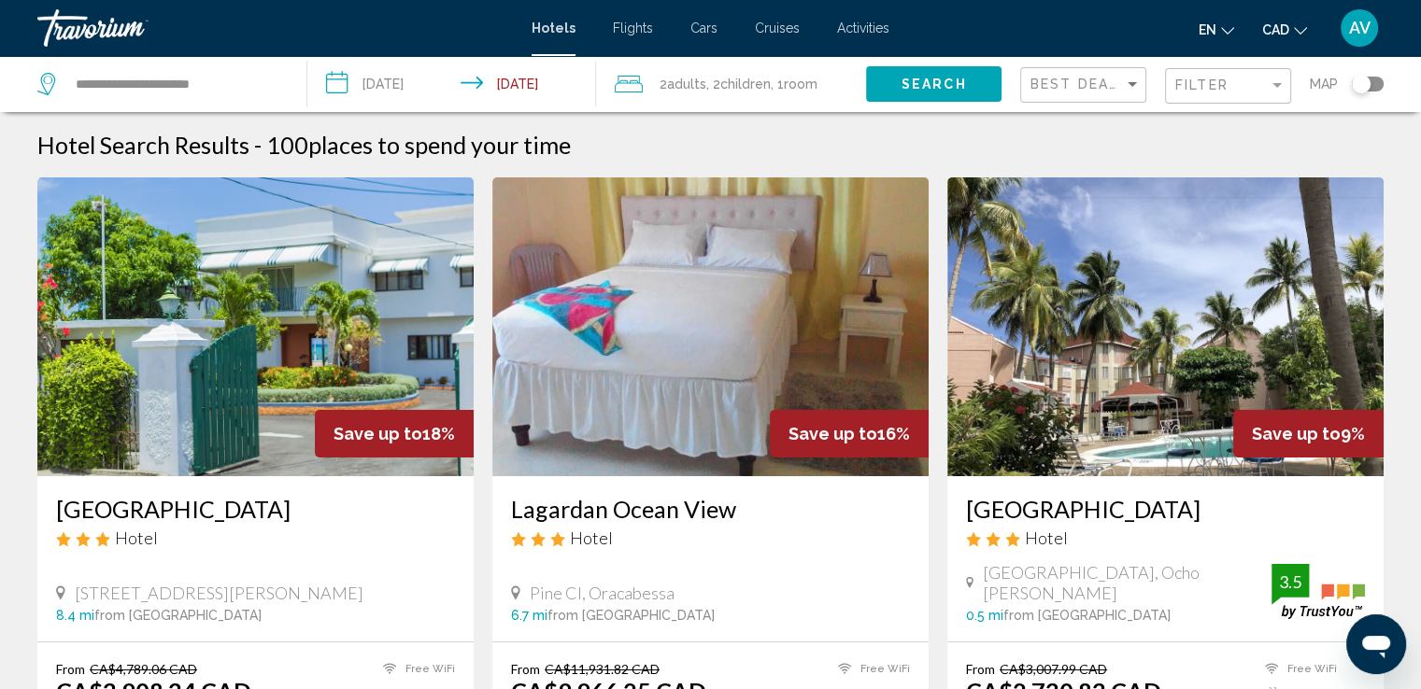
click at [1092, 74] on div "Best Deals" at bounding box center [1085, 85] width 110 height 35
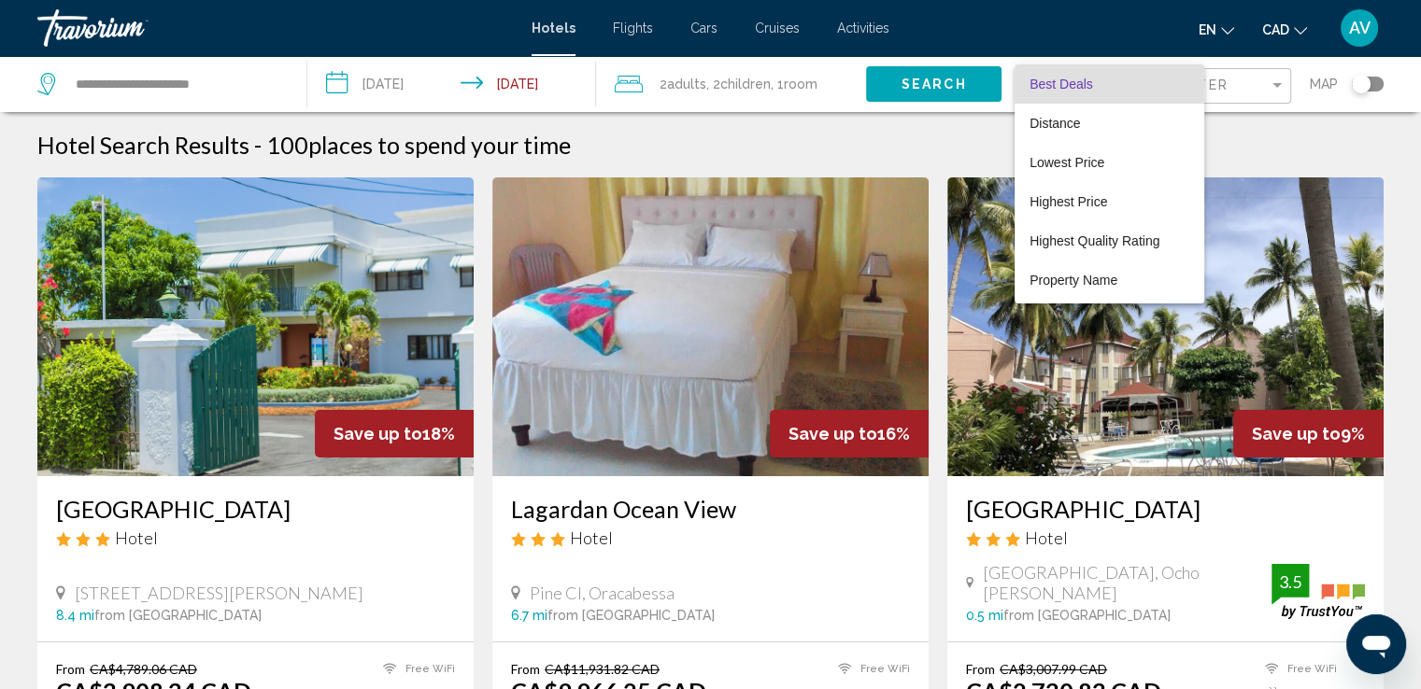
click at [1140, 44] on div at bounding box center [710, 344] width 1421 height 689
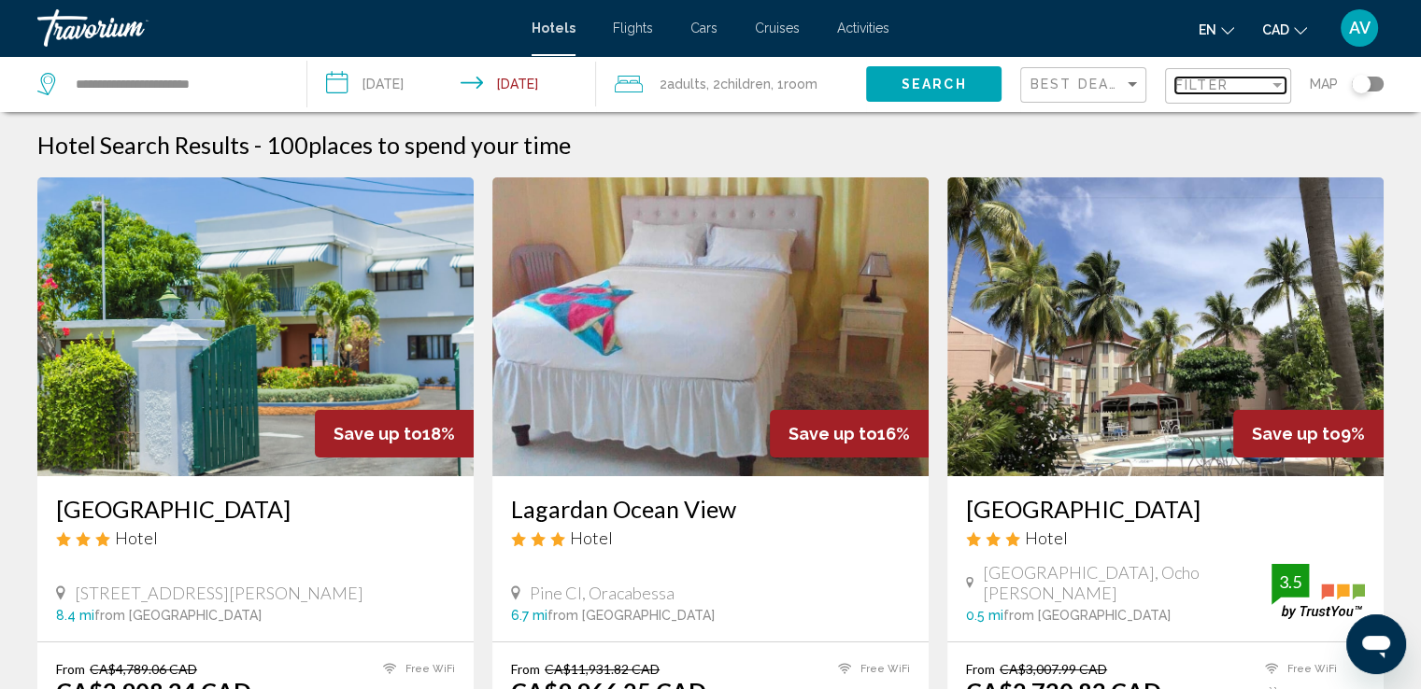
click at [1216, 92] on mat-select "Filter" at bounding box center [1230, 86] width 110 height 16
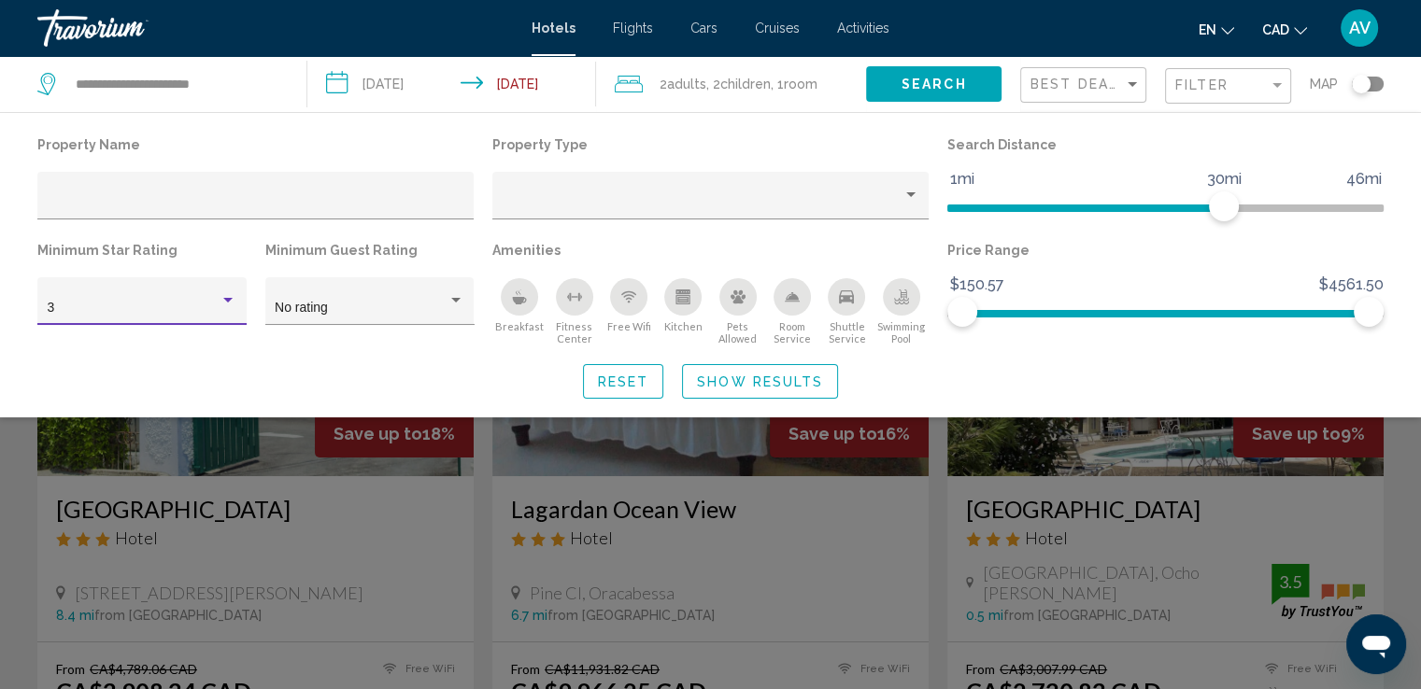
click at [160, 301] on div "3" at bounding box center [134, 308] width 173 height 15
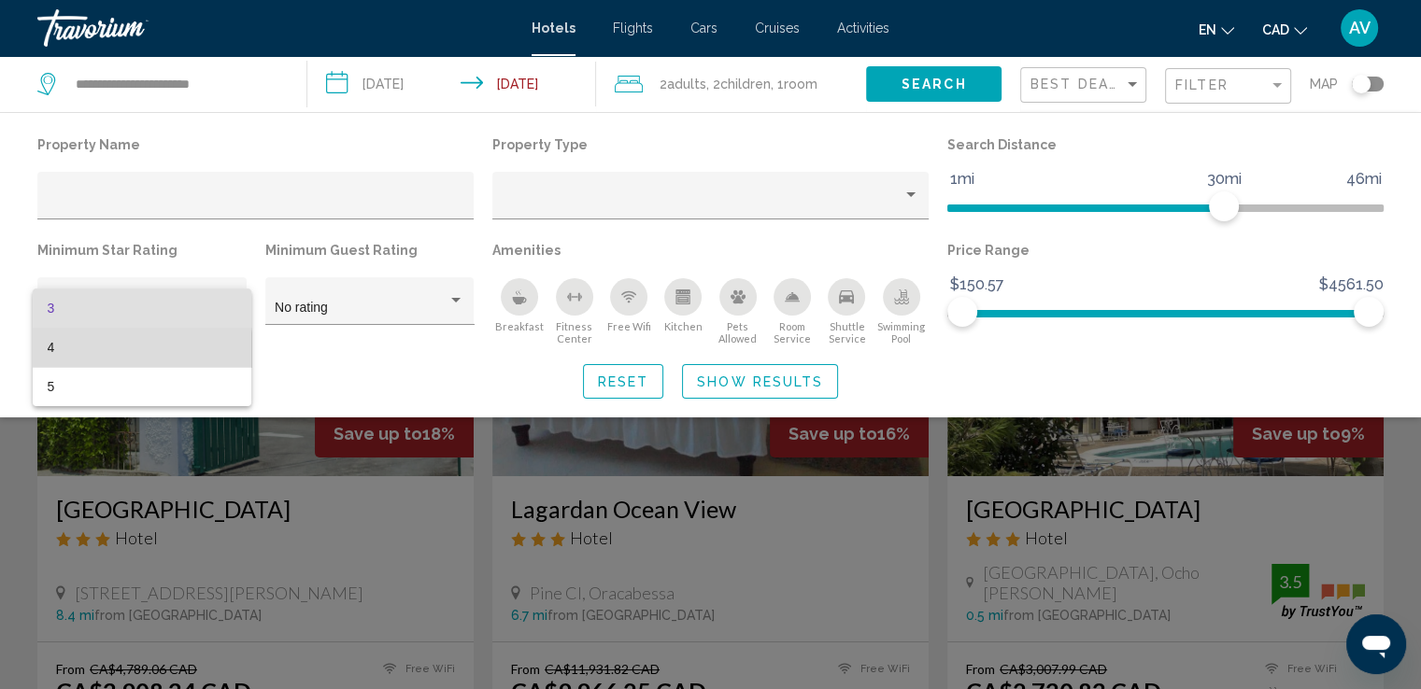
click at [114, 355] on span "4" at bounding box center [142, 347] width 189 height 39
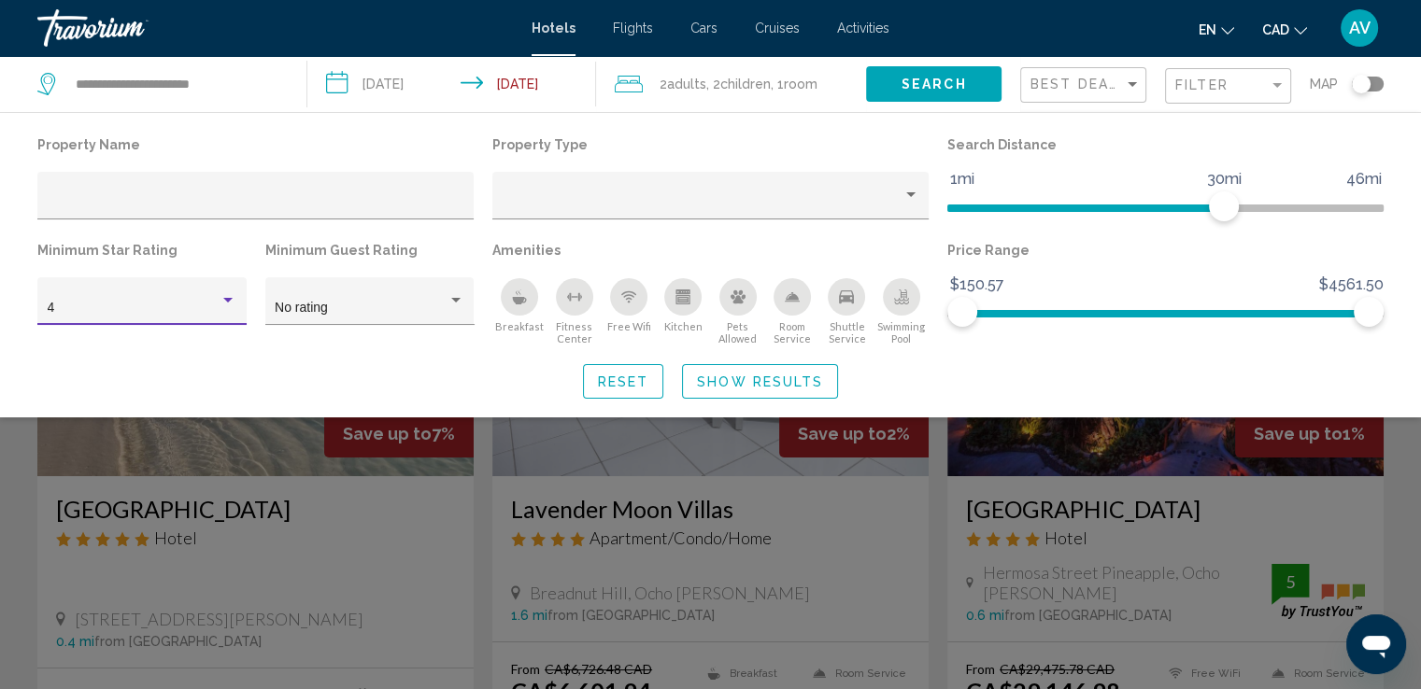
click at [701, 368] on button "Show Results" at bounding box center [760, 381] width 156 height 35
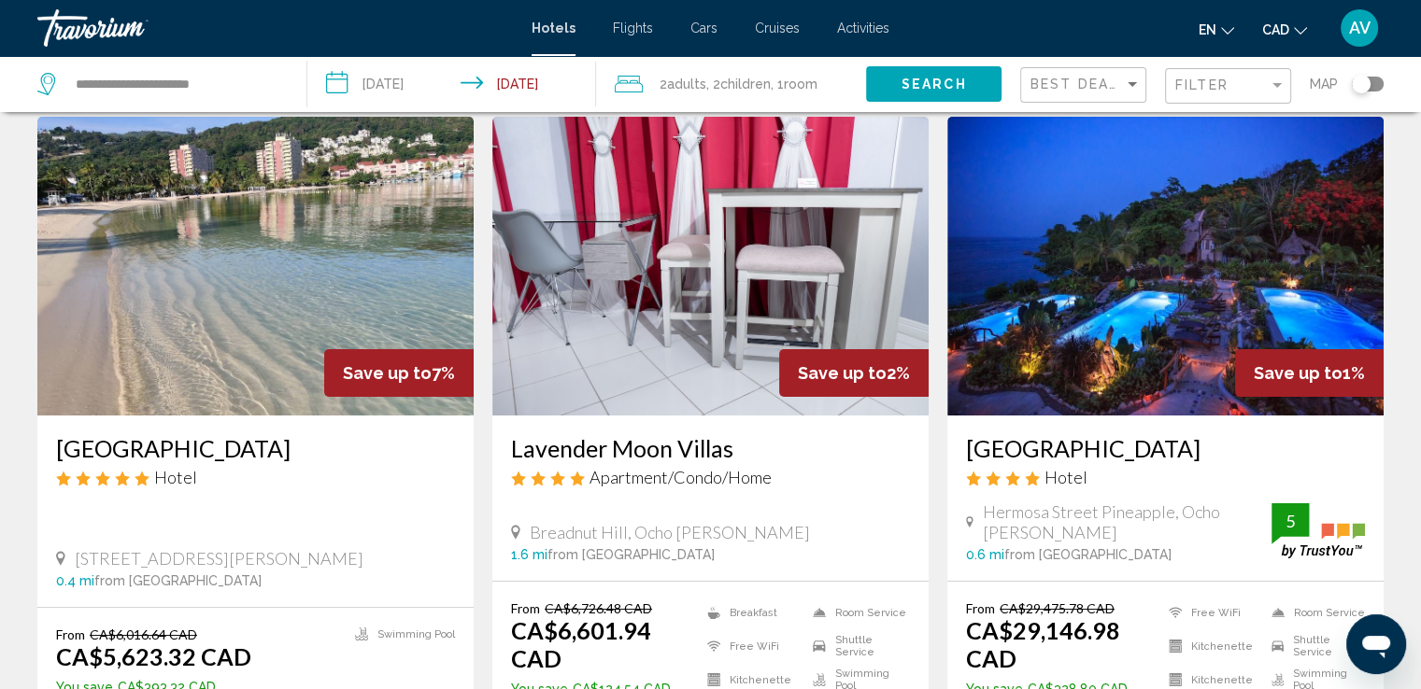
scroll to position [93, 0]
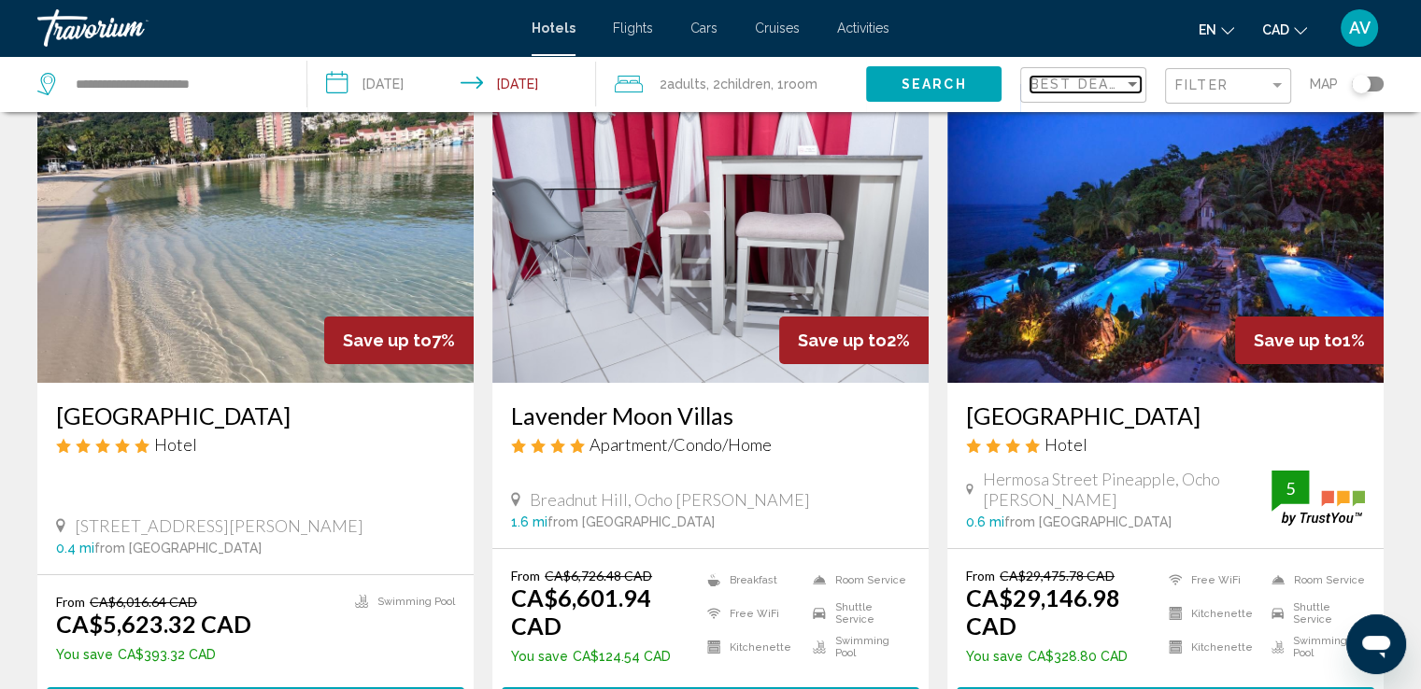
click at [1133, 85] on div "Sort by" at bounding box center [1131, 84] width 9 height 5
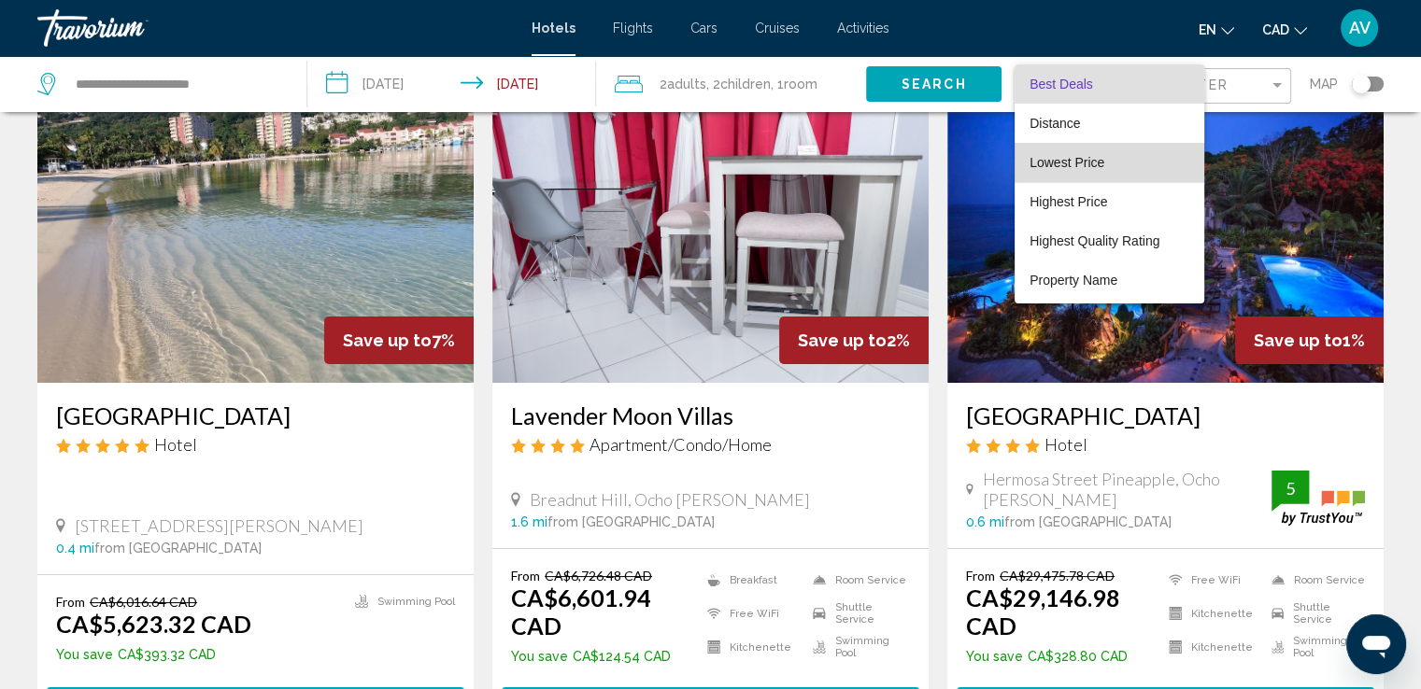
click at [1091, 158] on span "Lowest Price" at bounding box center [1066, 162] width 75 height 15
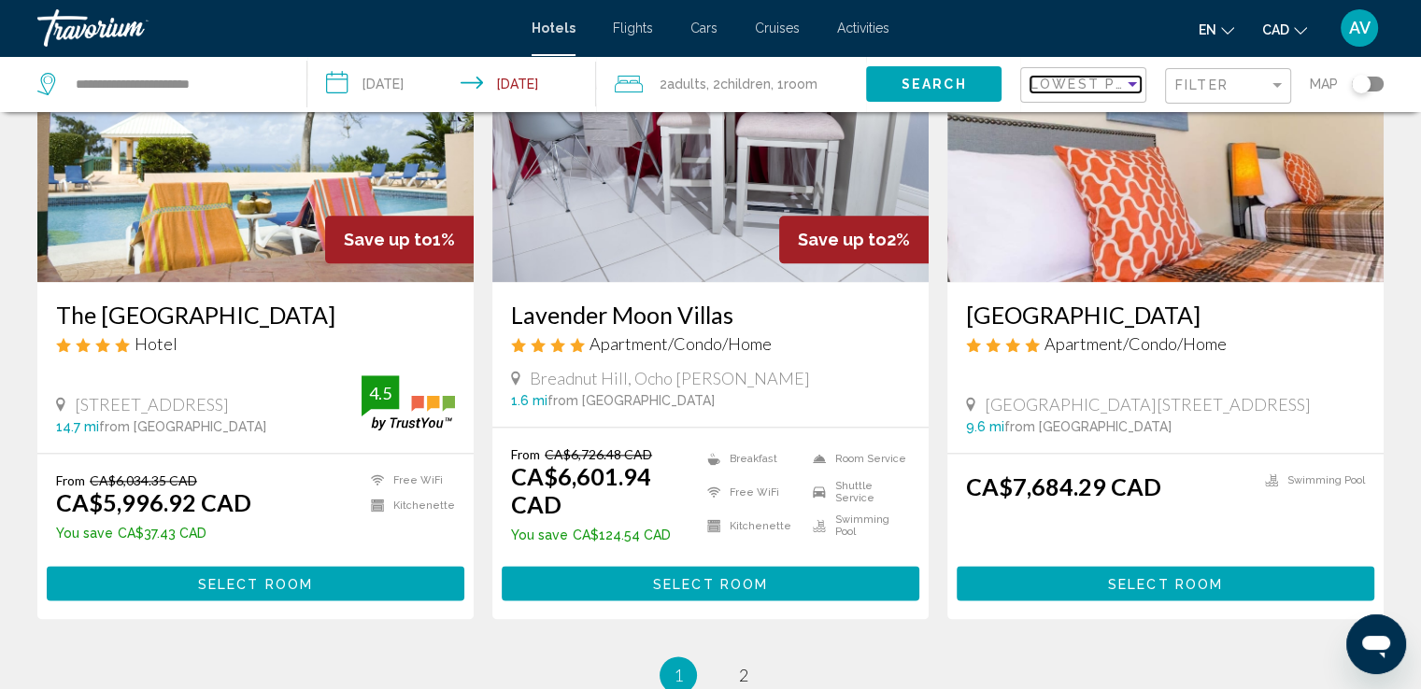
scroll to position [2335, 0]
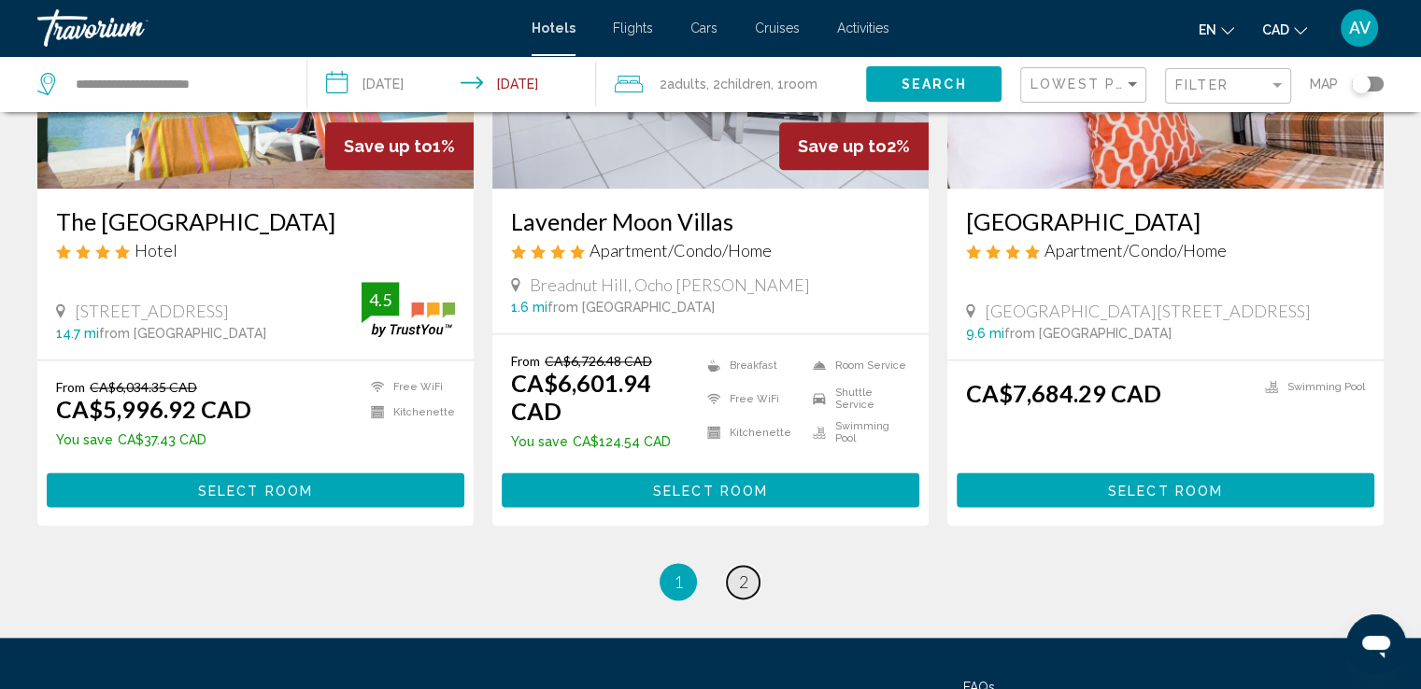
click at [739, 584] on span "2" at bounding box center [743, 582] width 9 height 21
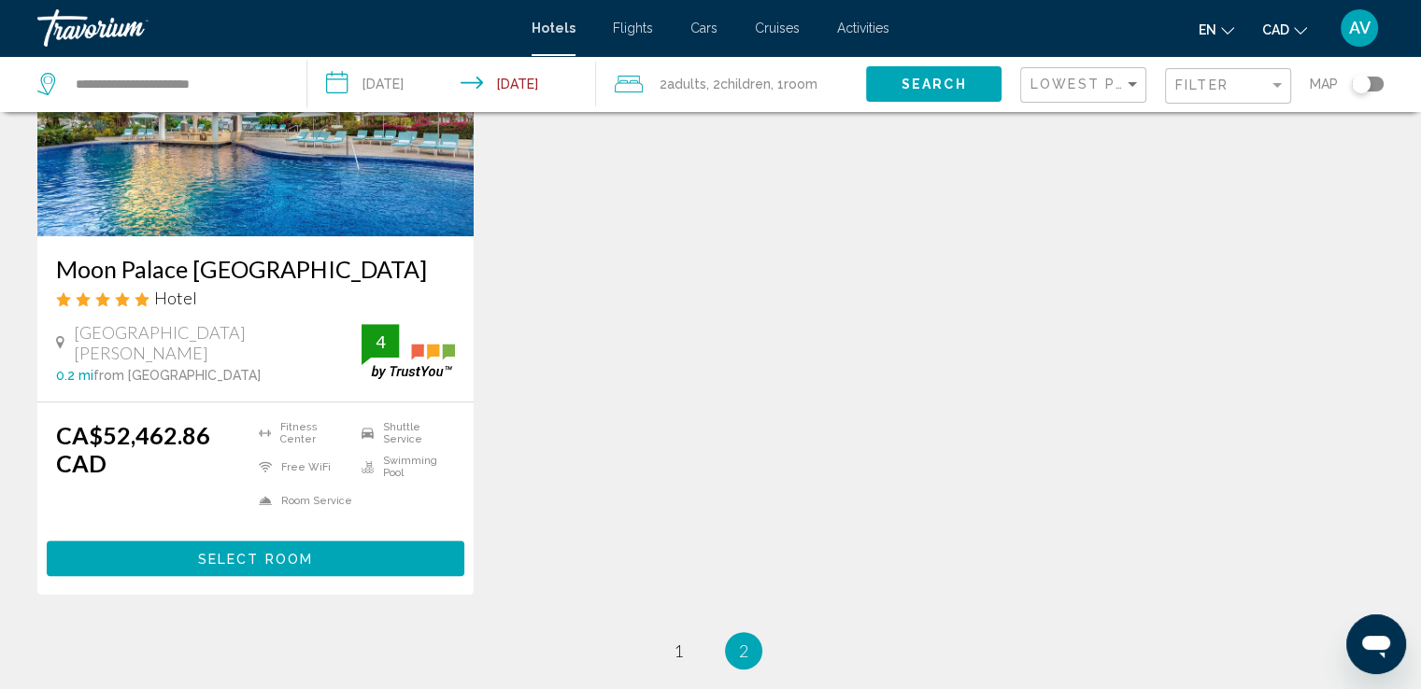
scroll to position [1177, 0]
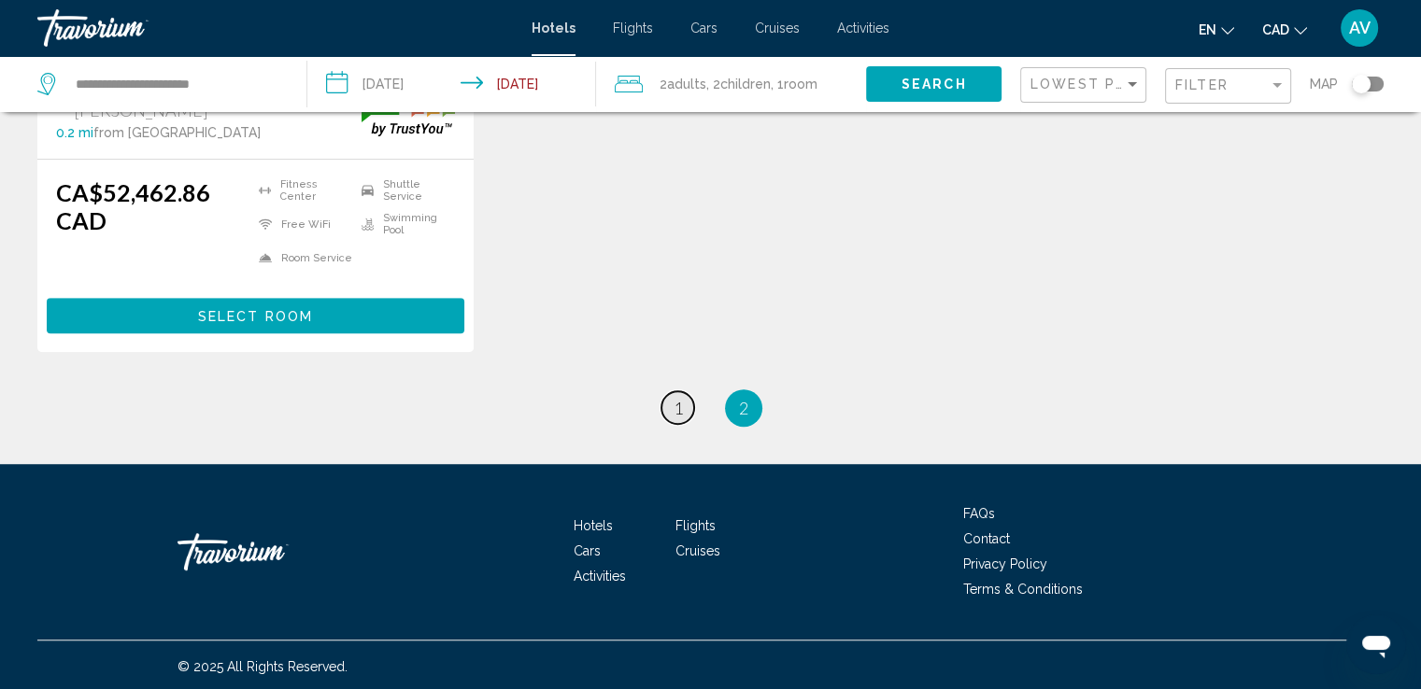
click at [676, 405] on span "1" at bounding box center [677, 408] width 9 height 21
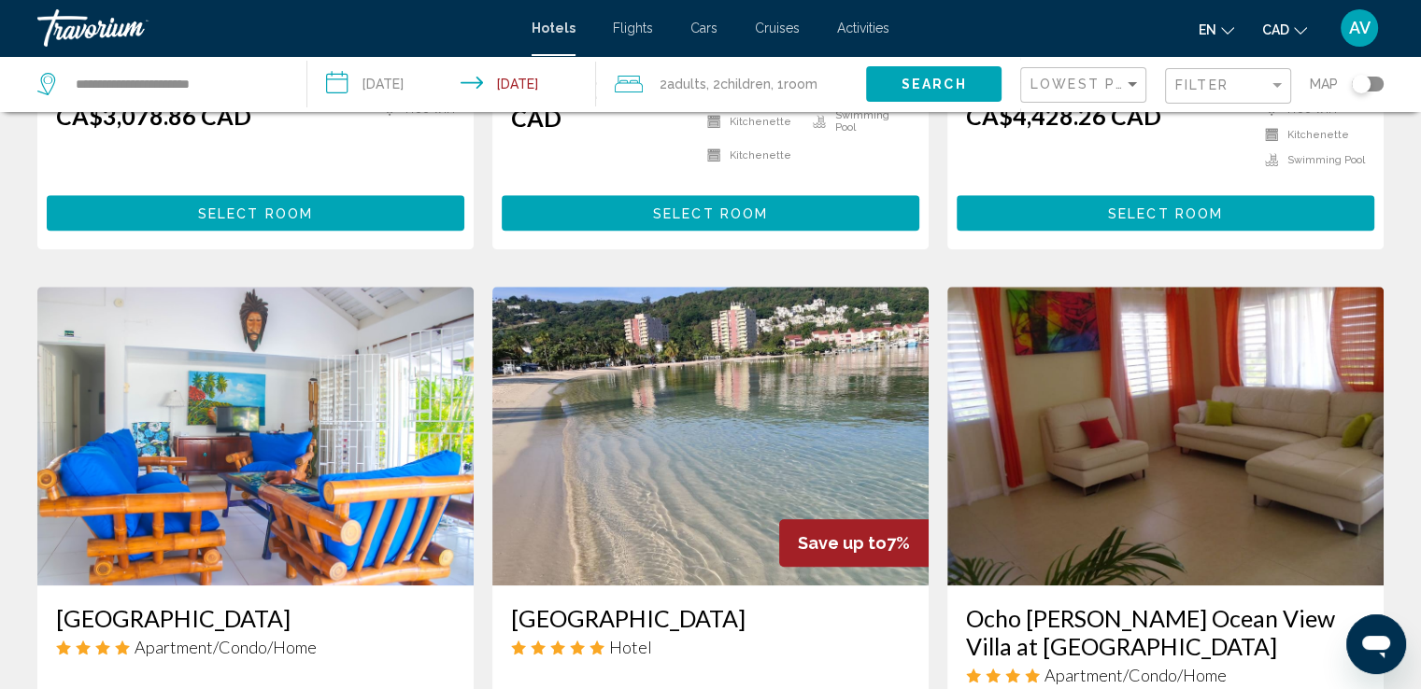
scroll to position [1401, 0]
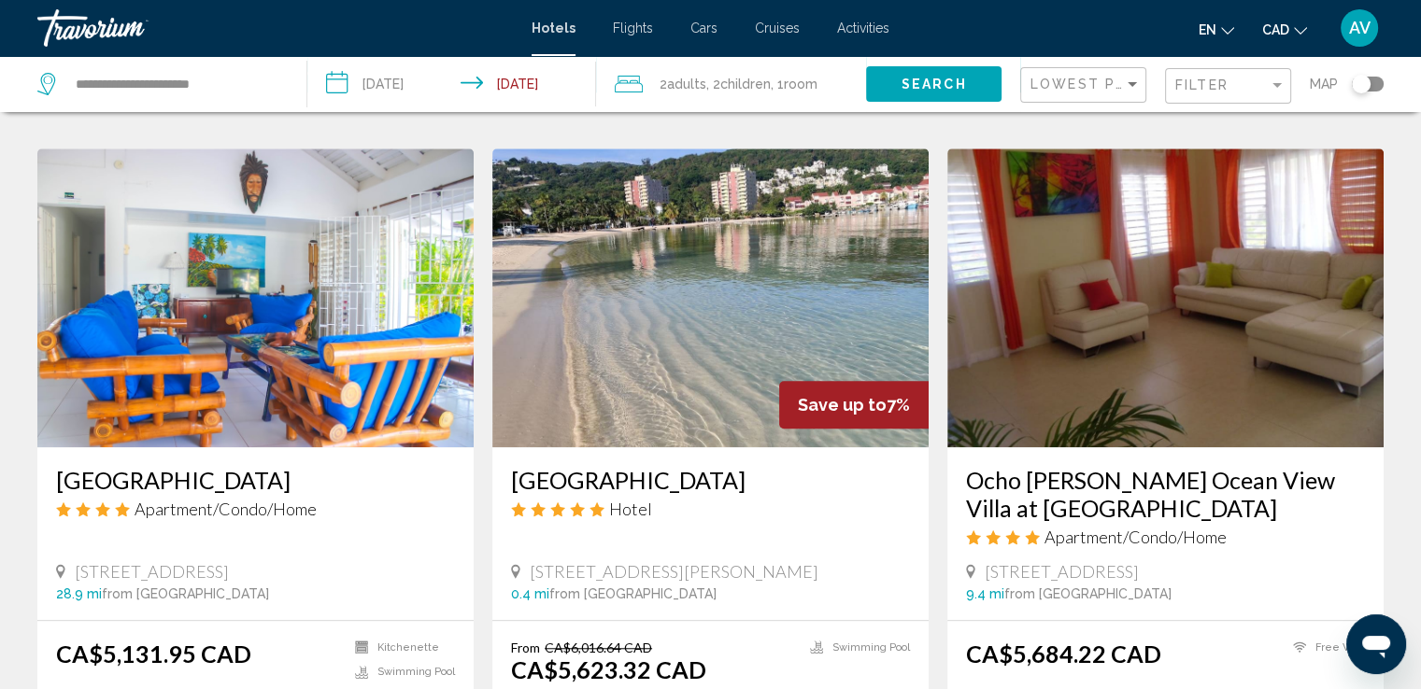
click at [637, 481] on h3 "[GEOGRAPHIC_DATA]" at bounding box center [710, 480] width 399 height 28
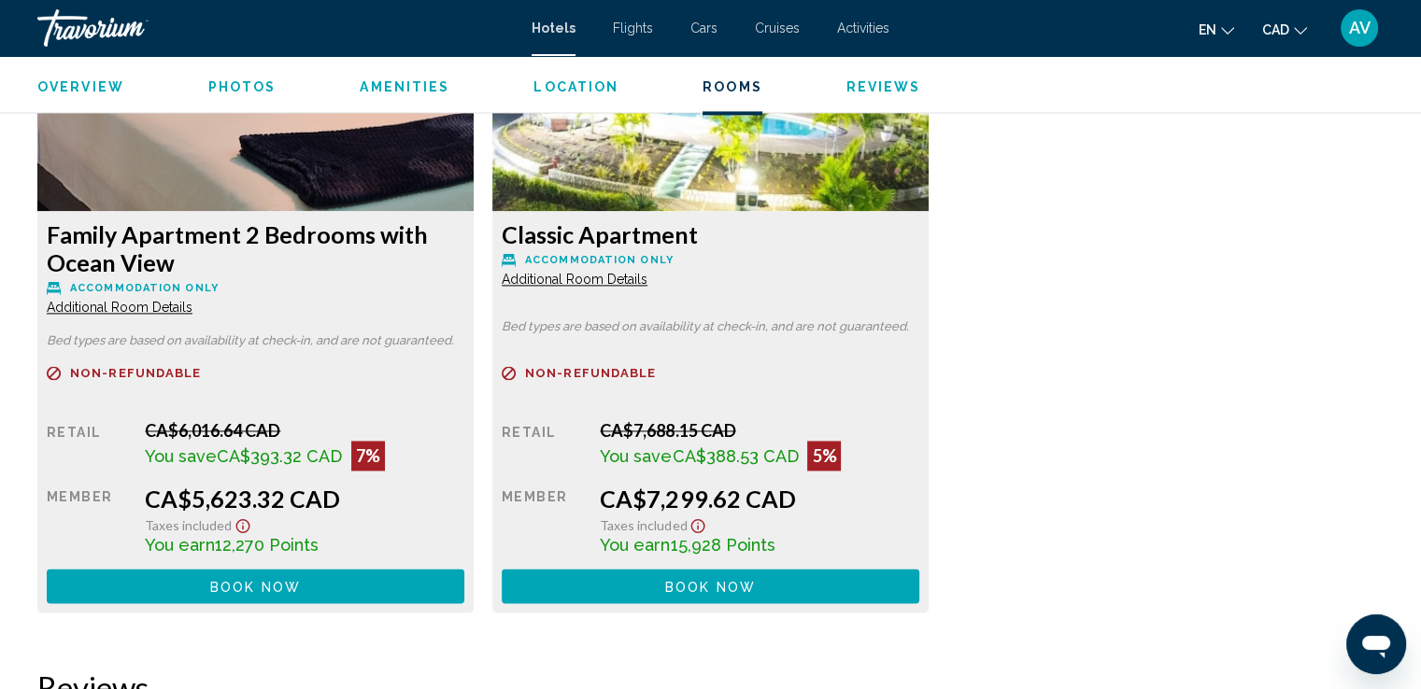
scroll to position [2989, 0]
